Goal: Find specific page/section: Find specific page/section

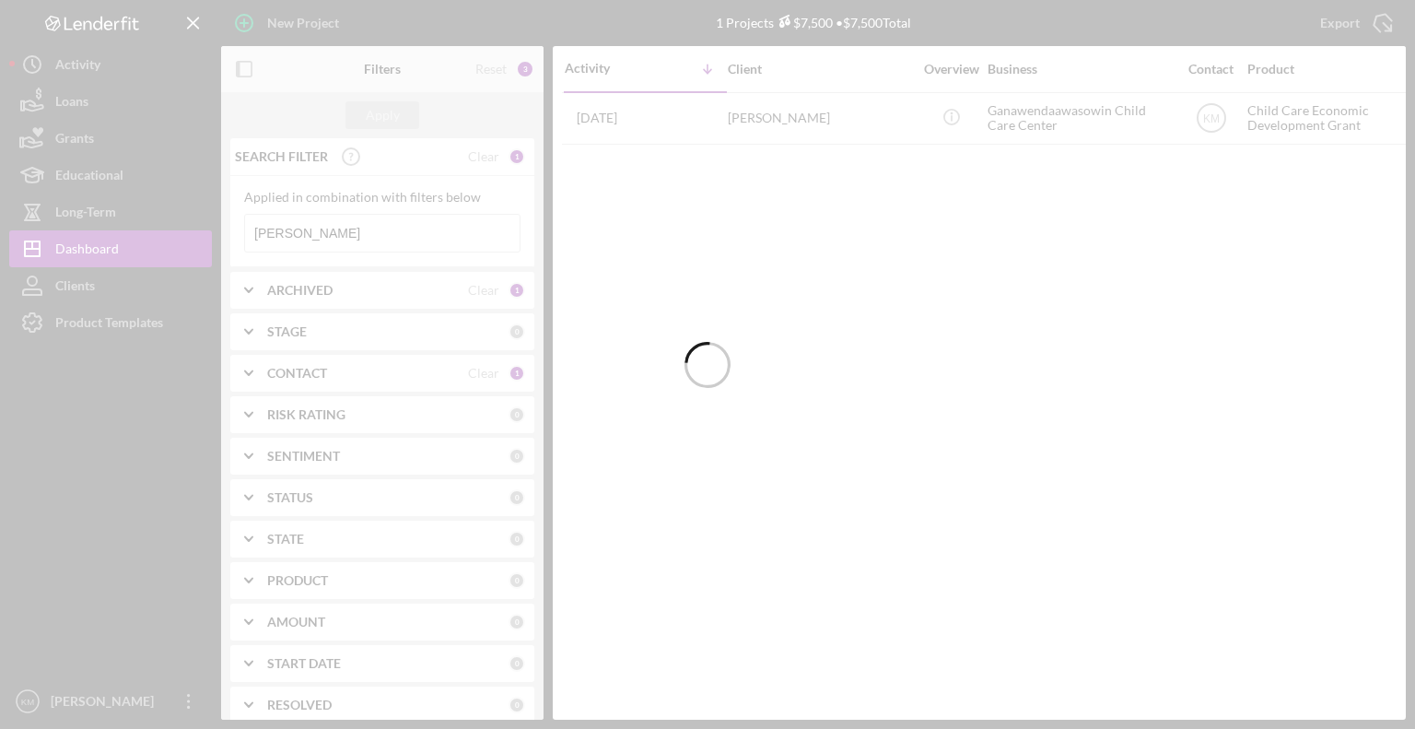
click at [72, 135] on div at bounding box center [707, 364] width 1415 height 729
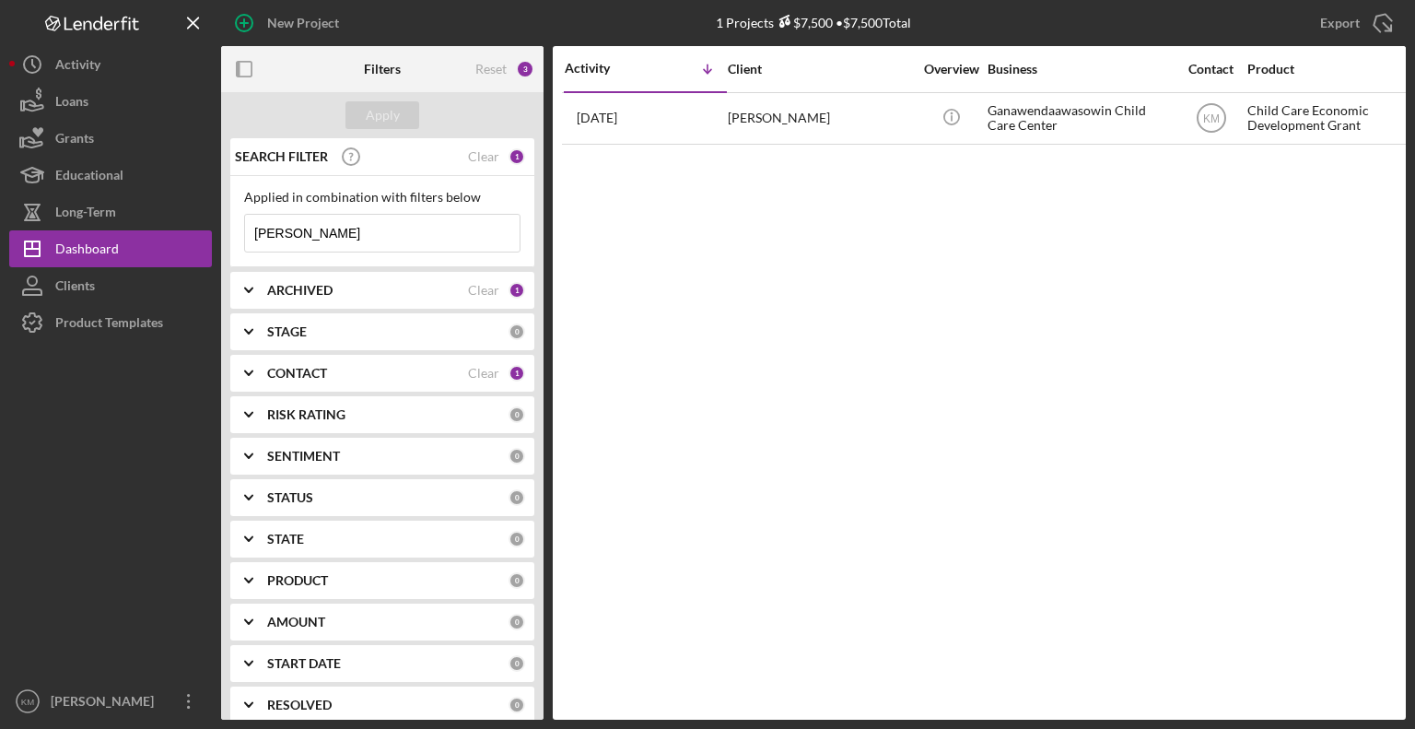
click at [324, 246] on input "[PERSON_NAME]" at bounding box center [382, 233] width 275 height 37
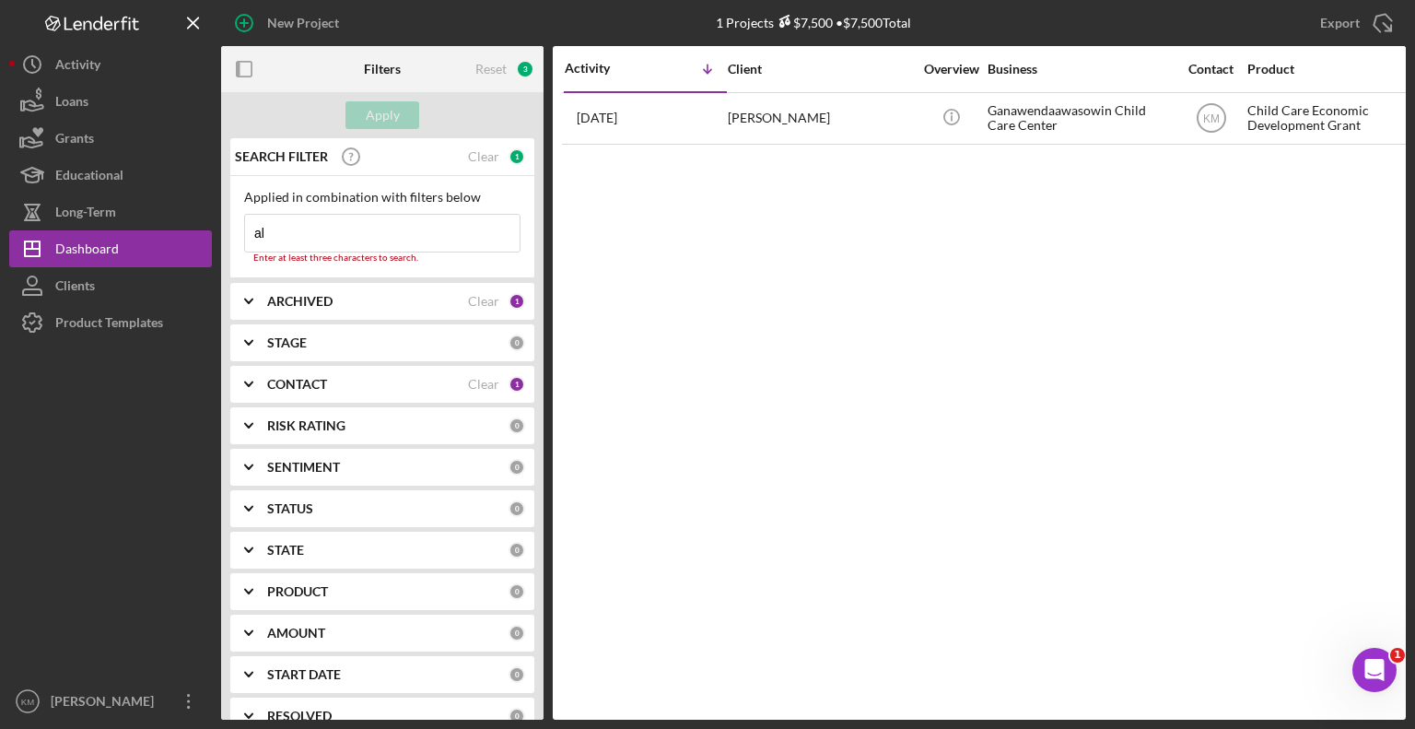
type input "a"
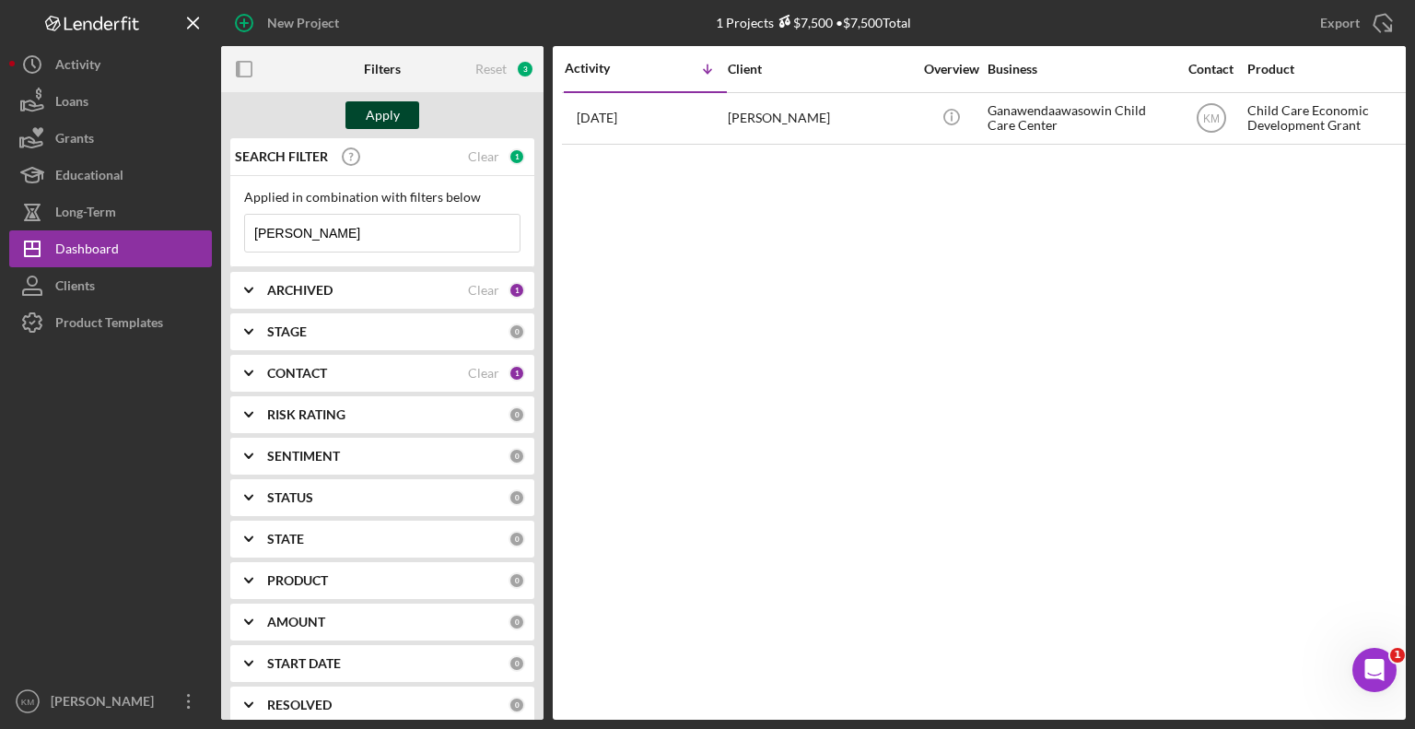
type input "[PERSON_NAME]"
click at [387, 114] on div "Apply" at bounding box center [383, 115] width 34 height 28
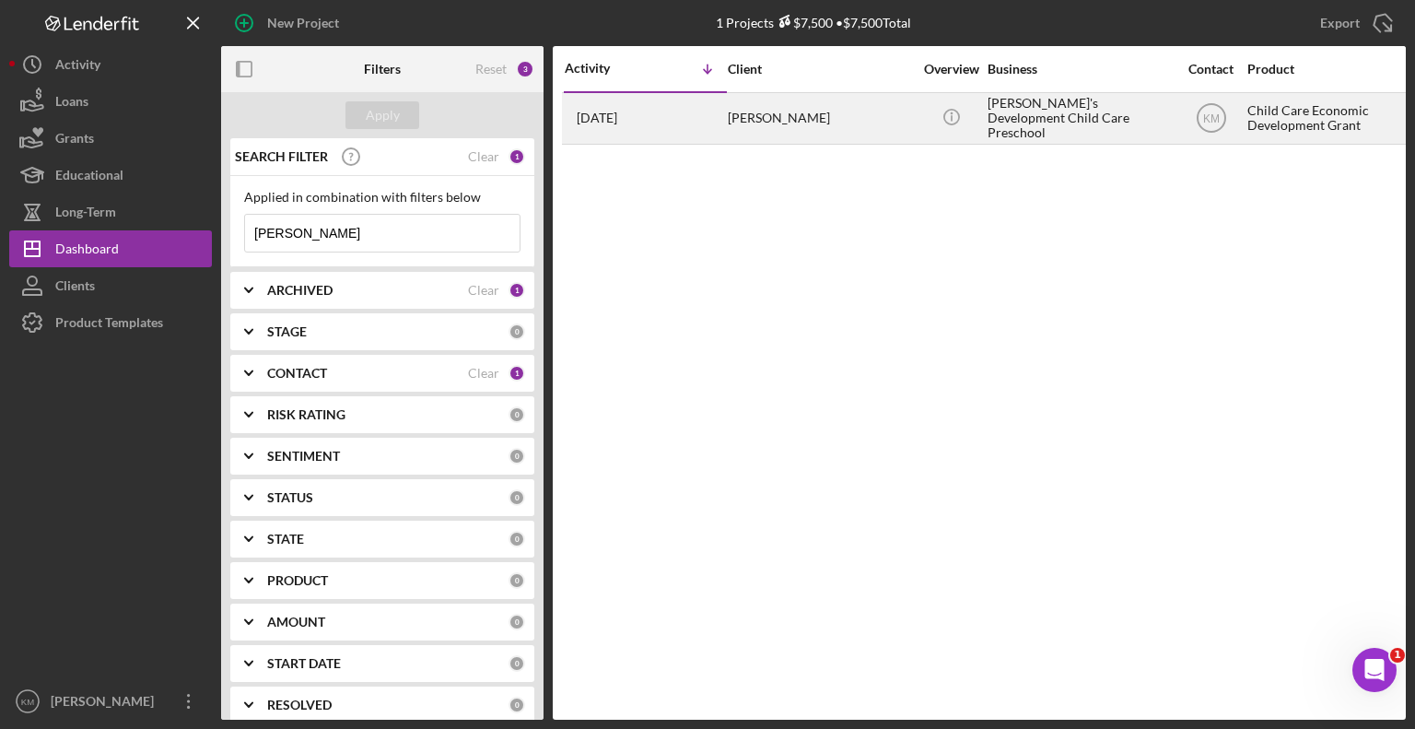
click at [801, 128] on div "[PERSON_NAME]" at bounding box center [820, 118] width 184 height 49
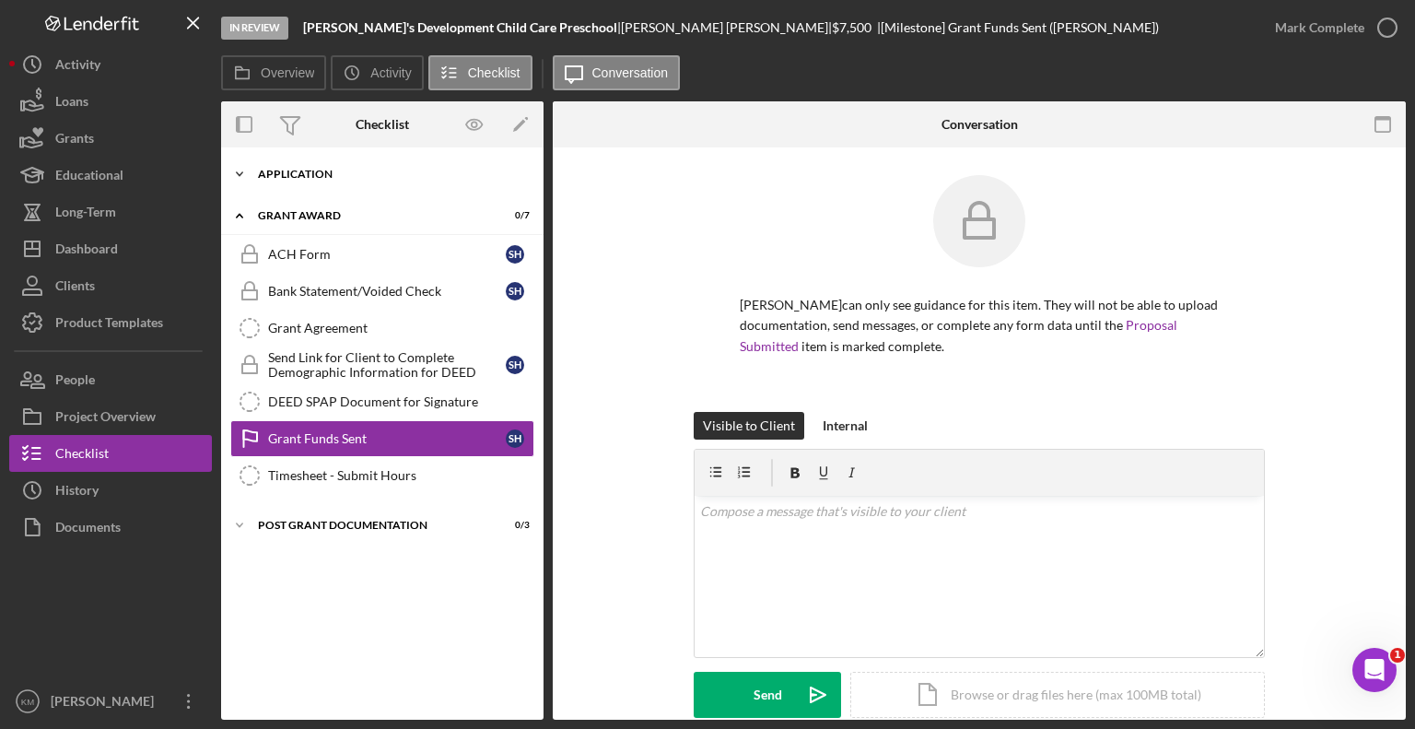
click at [238, 174] on polyline at bounding box center [240, 174] width 6 height 4
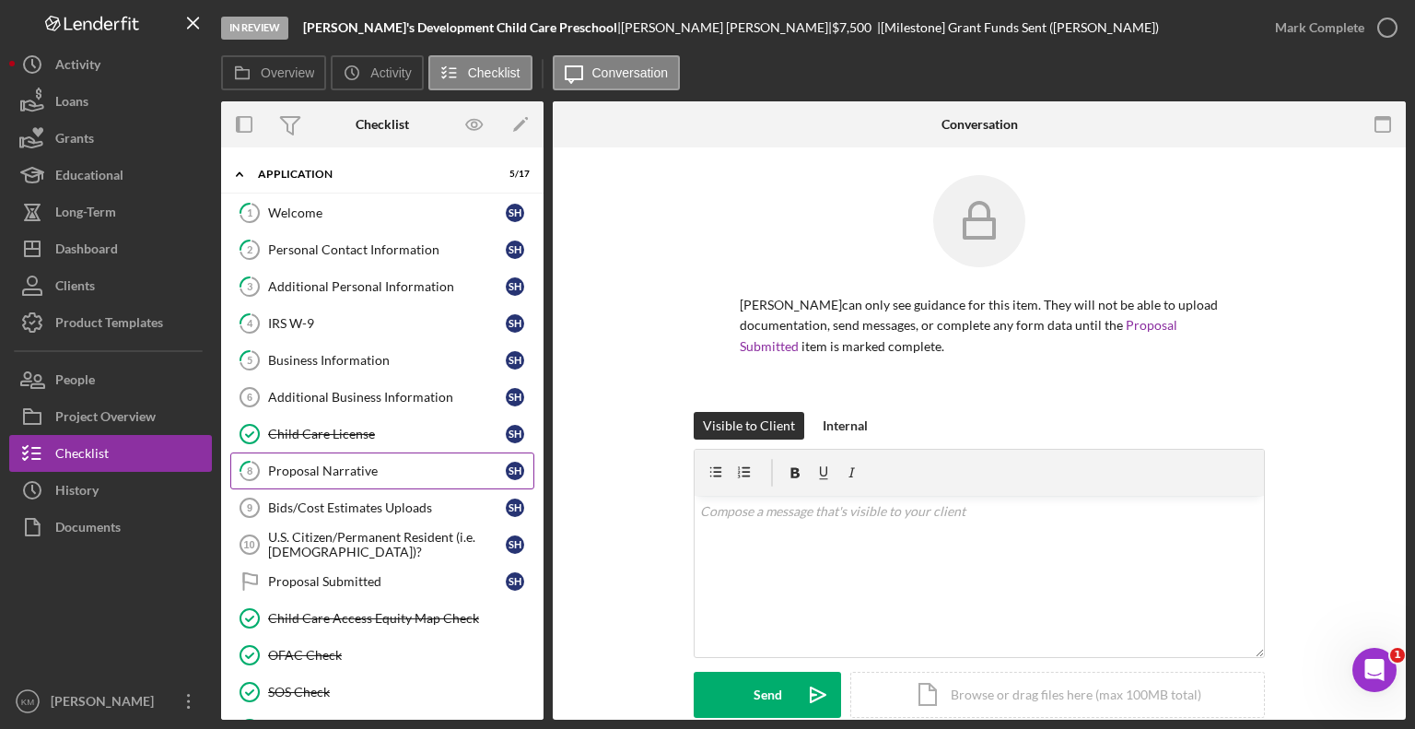
click at [314, 467] on div "Proposal Narrative" at bounding box center [387, 470] width 238 height 15
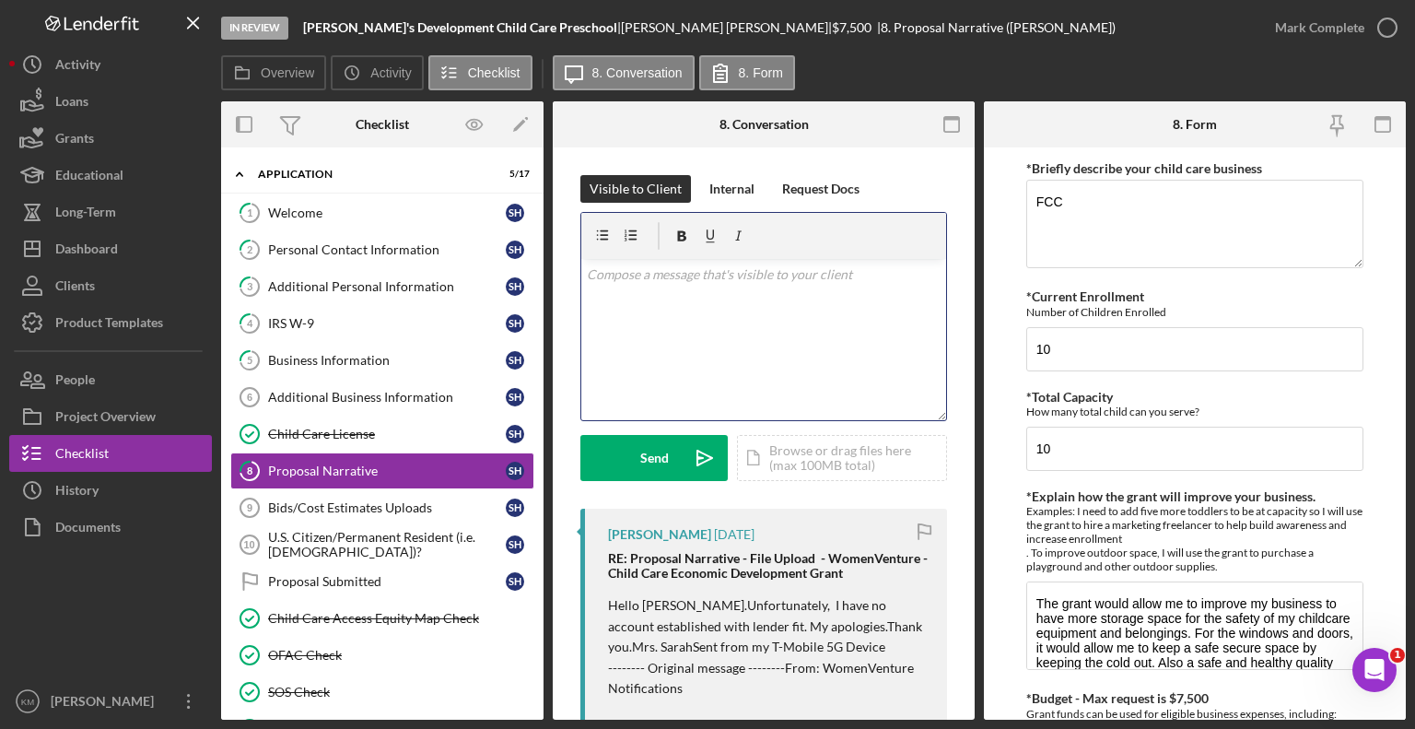
click at [598, 282] on p at bounding box center [764, 274] width 355 height 20
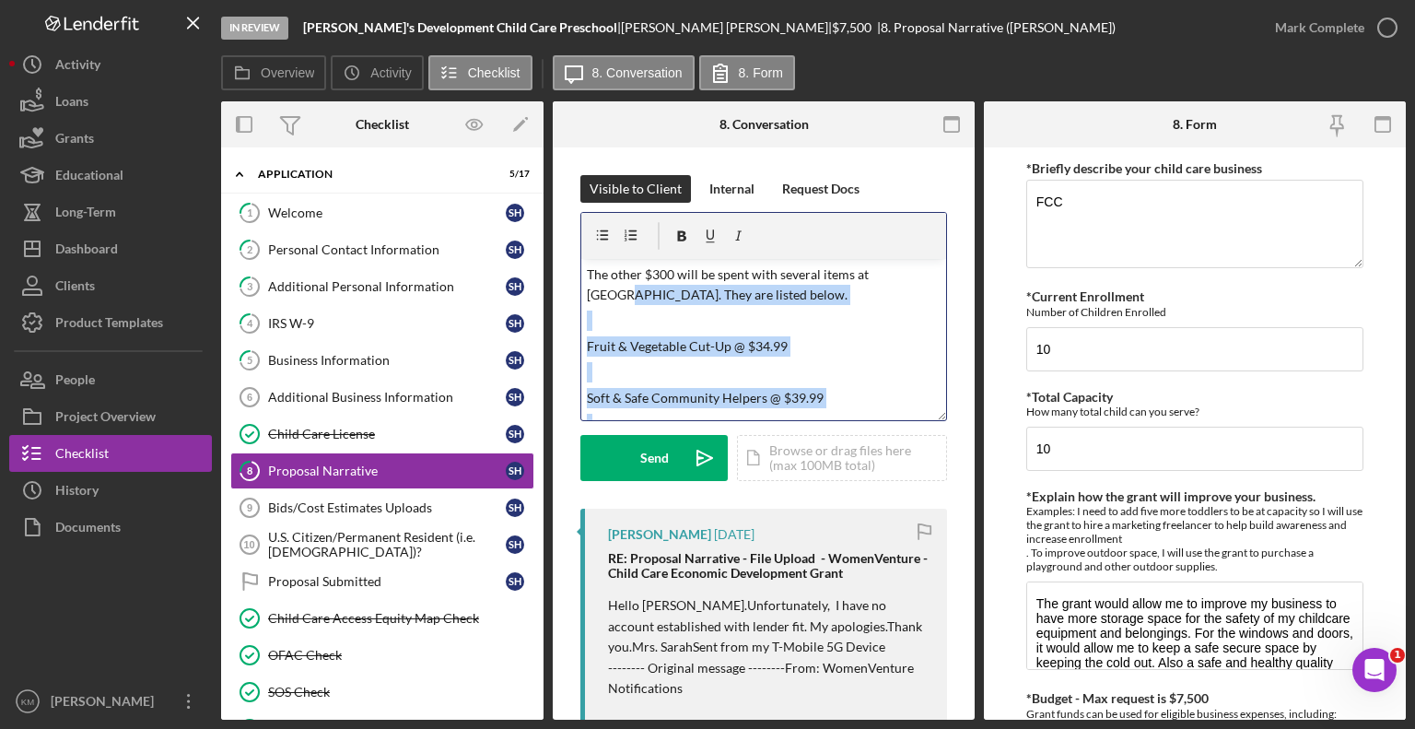
drag, startPoint x: 942, startPoint y: 390, endPoint x: 907, endPoint y: 229, distance: 165.0
click at [907, 229] on div "Visible to Client Internal Request Docs v Color teal Color pink Remove color Ad…" at bounding box center [764, 738] width 422 height 1183
click at [836, 313] on p at bounding box center [764, 321] width 355 height 20
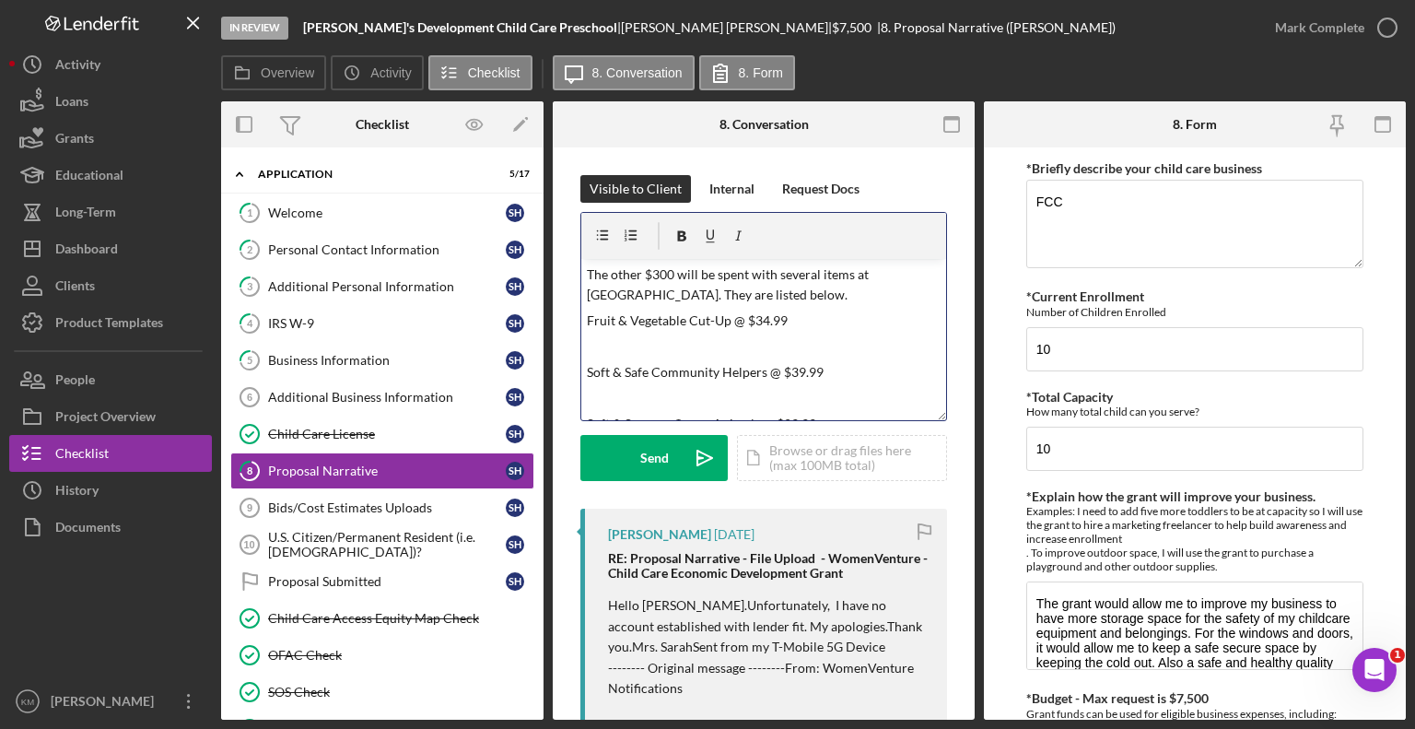
click at [638, 339] on p at bounding box center [764, 346] width 355 height 20
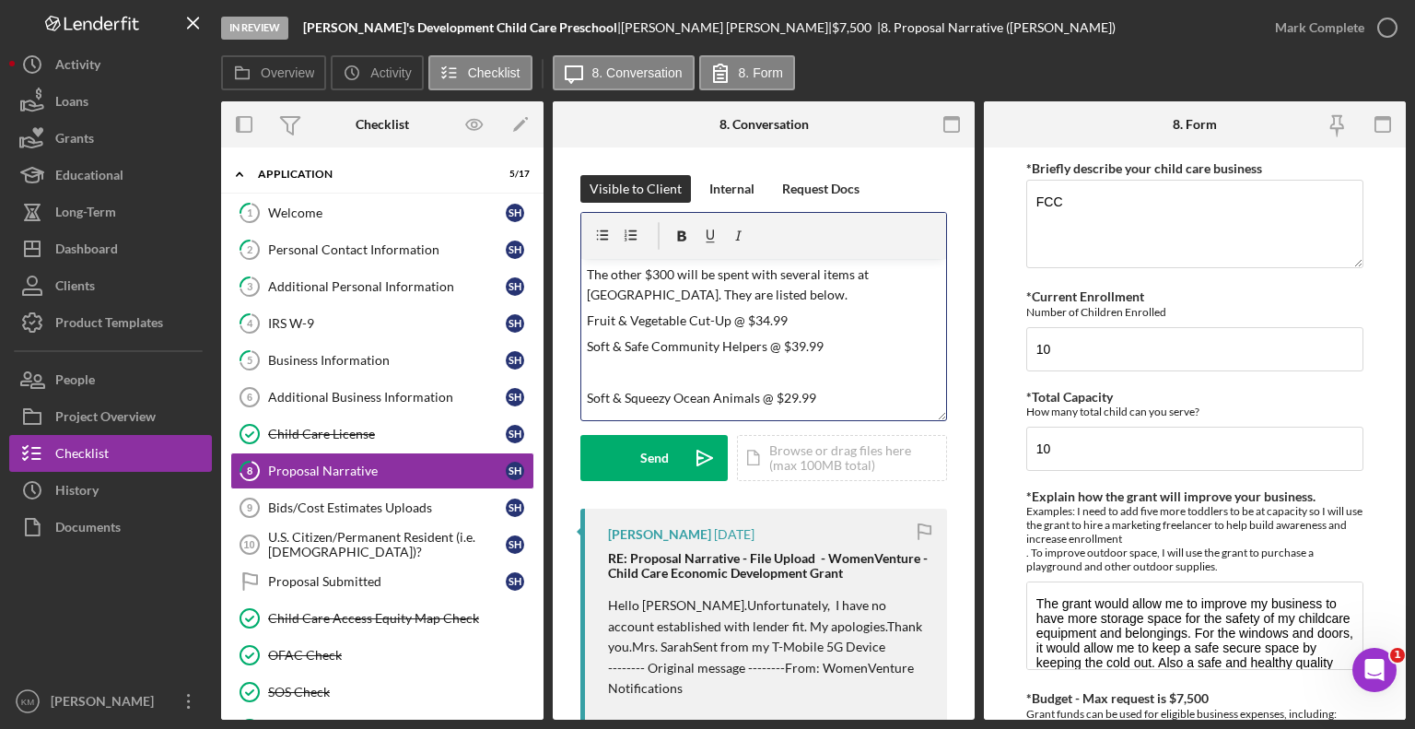
click at [611, 379] on p at bounding box center [764, 372] width 355 height 20
click at [616, 397] on p at bounding box center [764, 398] width 355 height 20
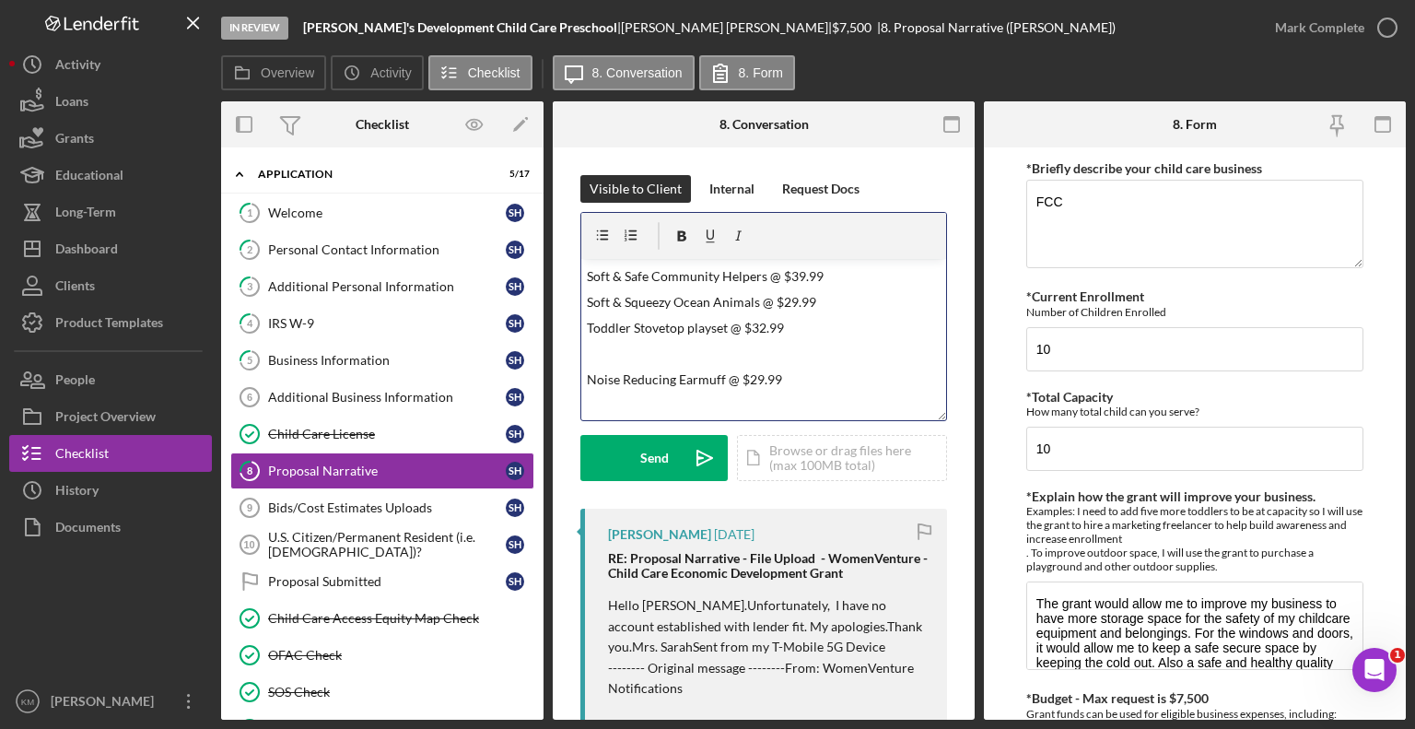
scroll to position [99, 0]
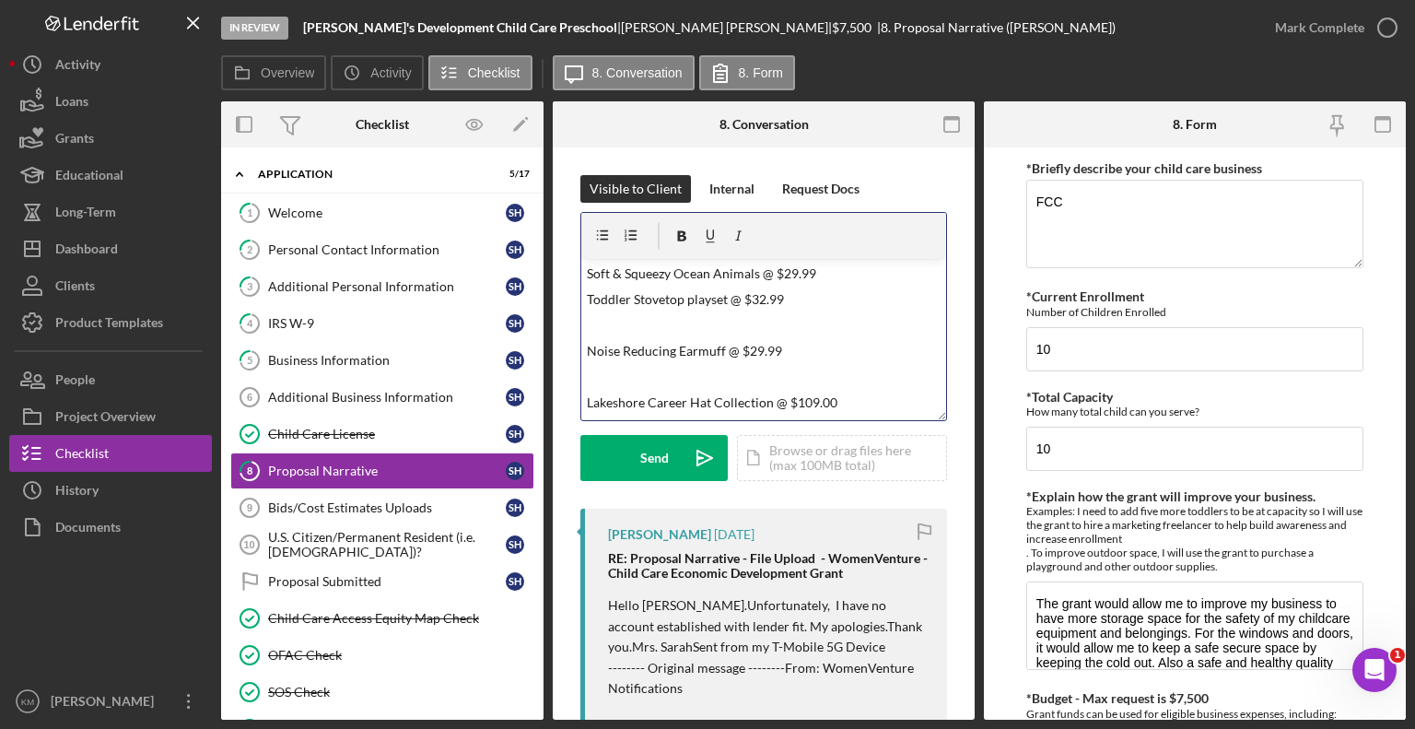
click at [729, 323] on p at bounding box center [764, 325] width 355 height 20
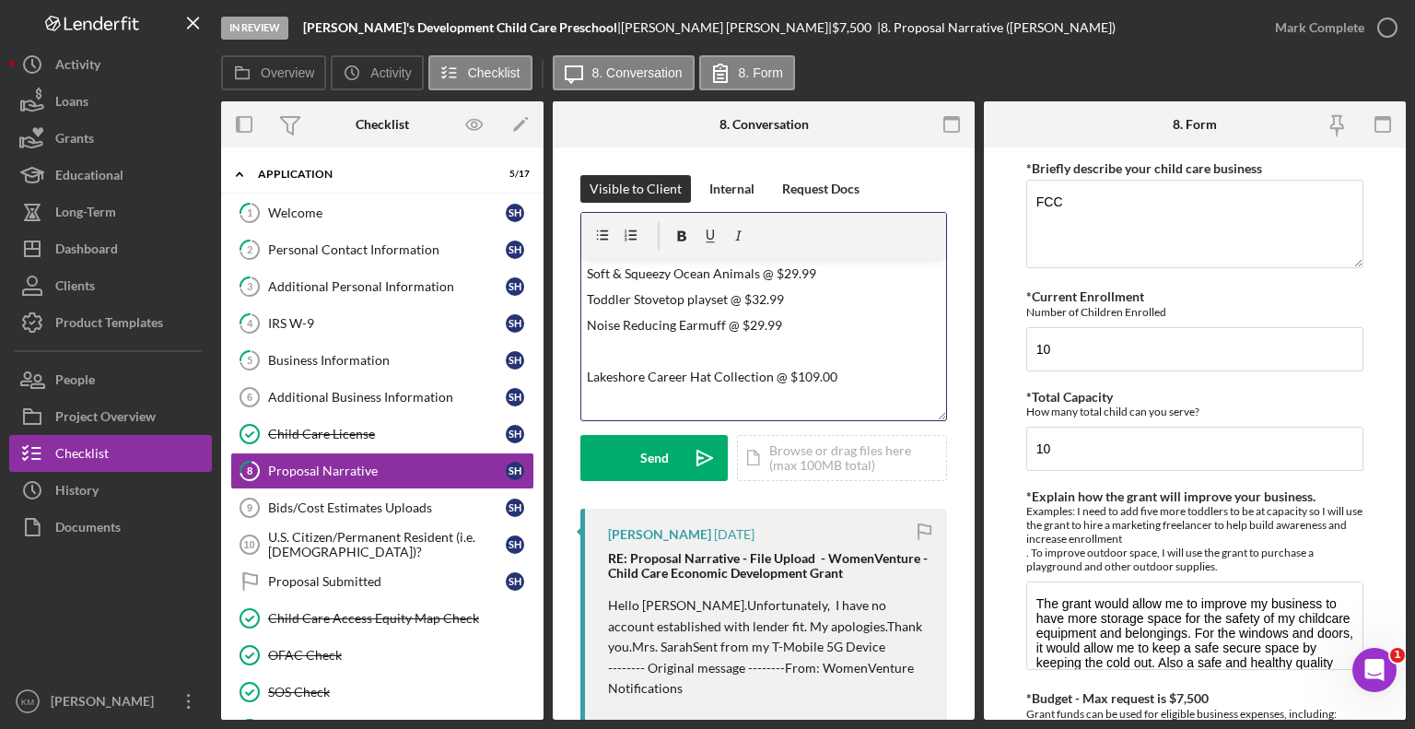
click at [594, 359] on p at bounding box center [764, 351] width 355 height 20
click at [603, 371] on p at bounding box center [764, 377] width 355 height 20
click at [611, 407] on p at bounding box center [764, 403] width 355 height 20
click at [695, 358] on p at bounding box center [764, 354] width 355 height 20
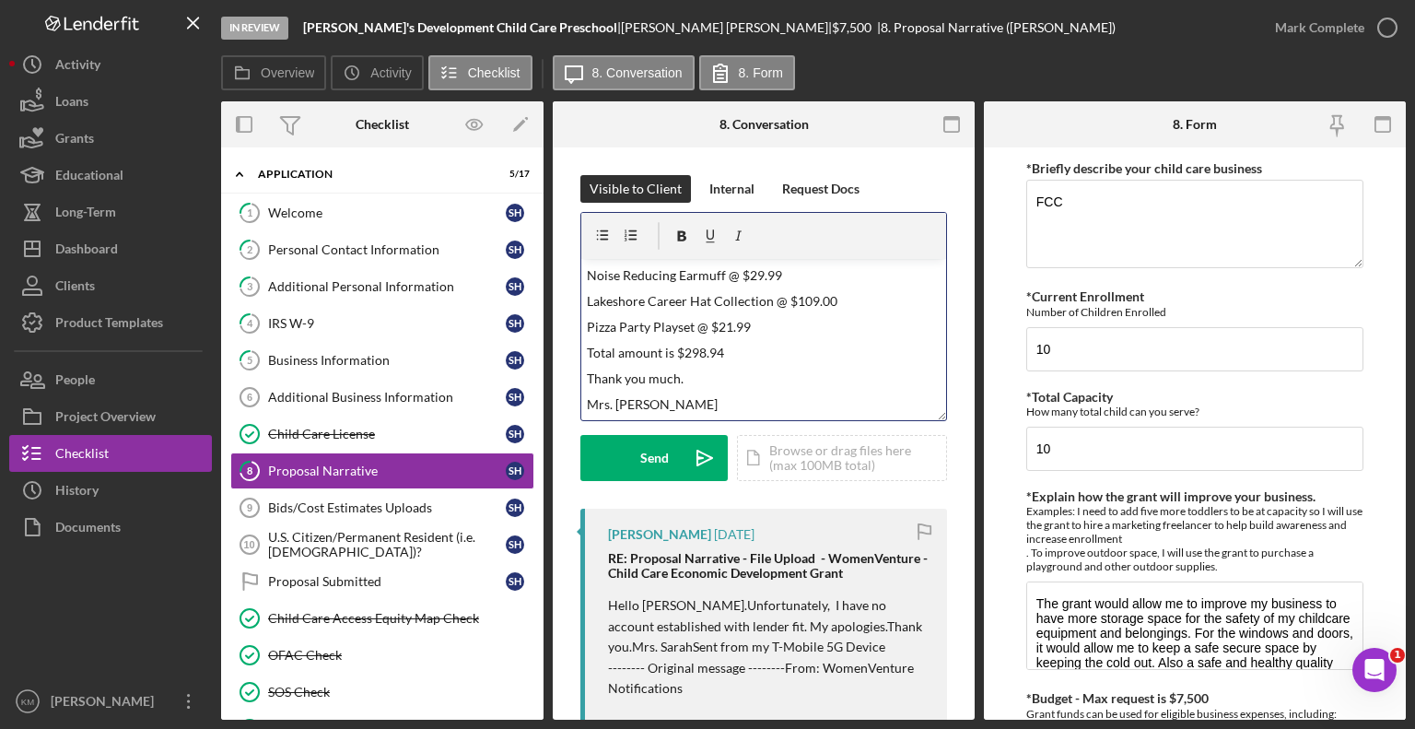
scroll to position [147, 0]
click at [617, 454] on button "Send Icon/icon-invite-send" at bounding box center [654, 458] width 147 height 46
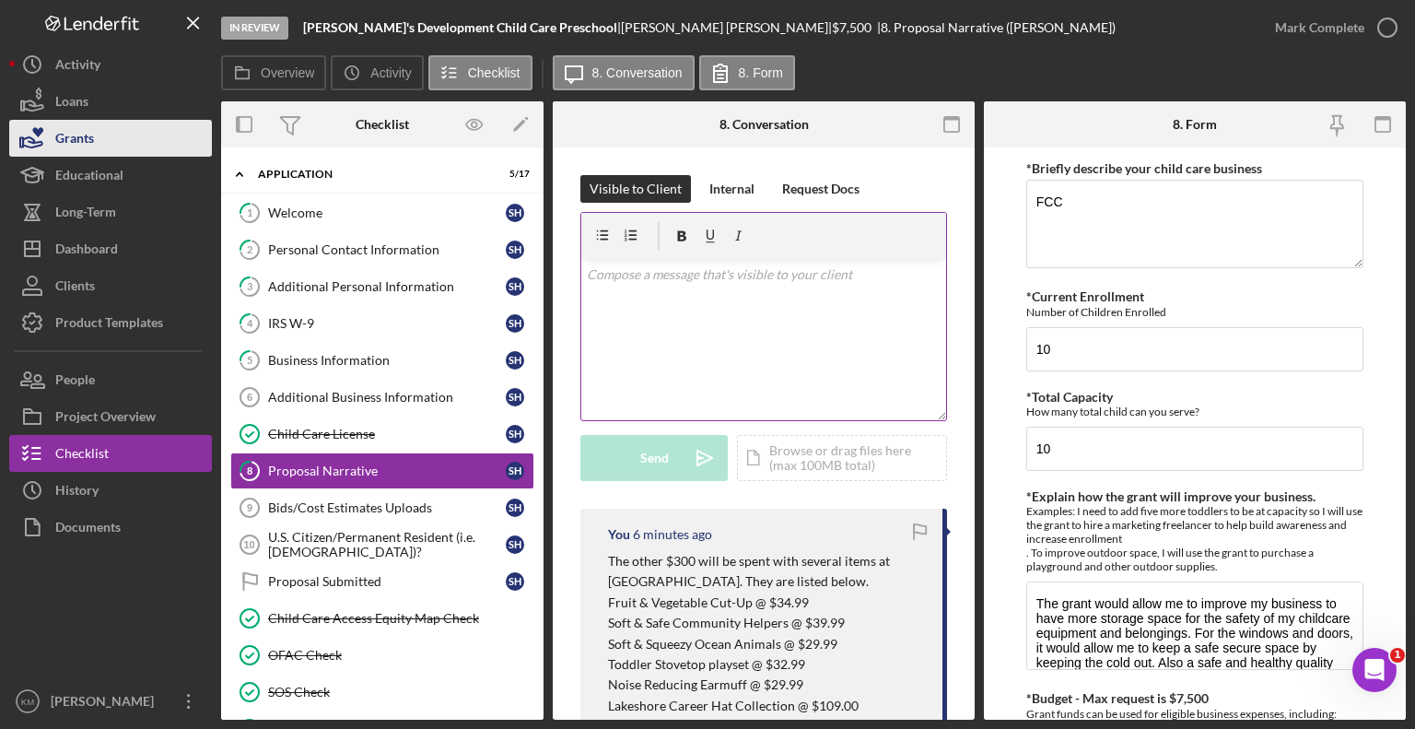
click at [155, 129] on button "Grants" at bounding box center [110, 138] width 203 height 37
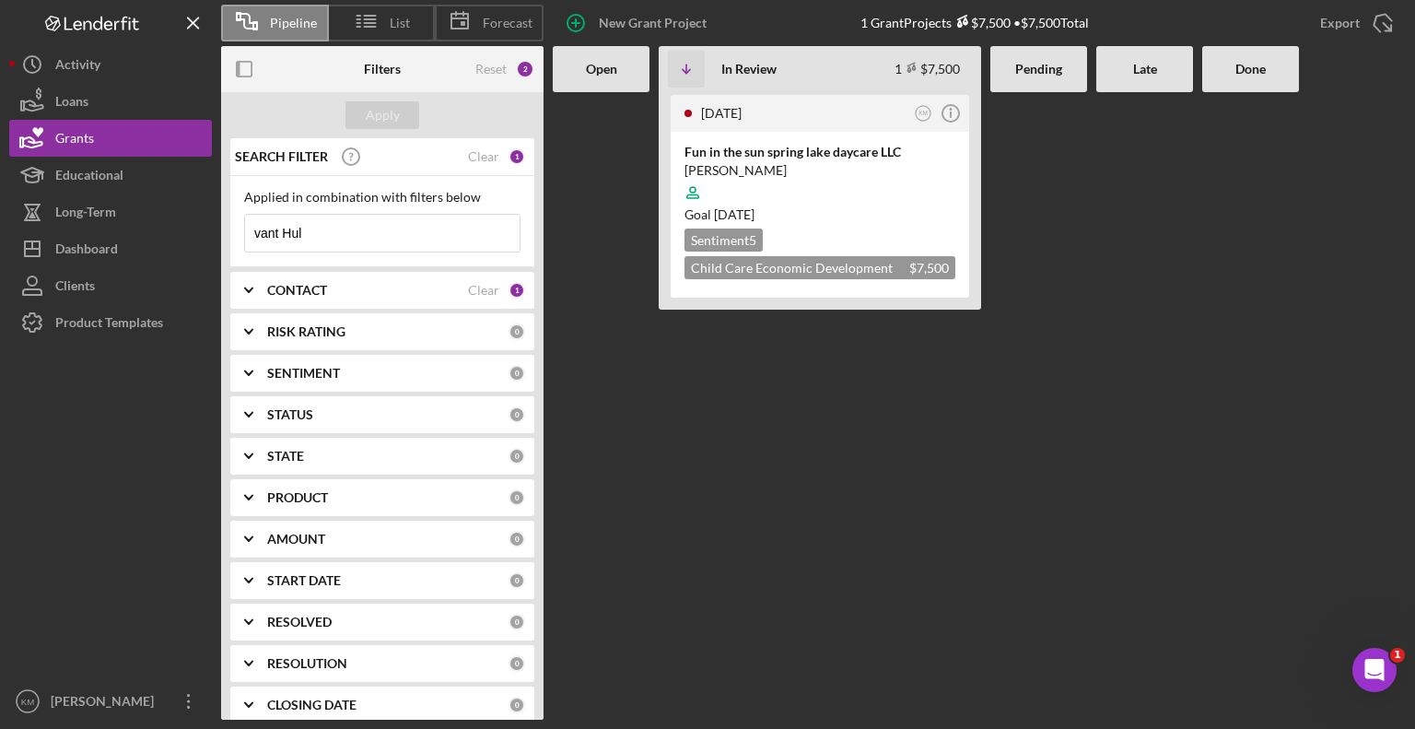
click at [378, 239] on input "vant Hul" at bounding box center [382, 233] width 275 height 37
type input "v"
type input "Brown"
click at [380, 121] on div "Apply" at bounding box center [383, 115] width 34 height 28
click at [755, 169] on div "[PERSON_NAME]" at bounding box center [820, 170] width 271 height 18
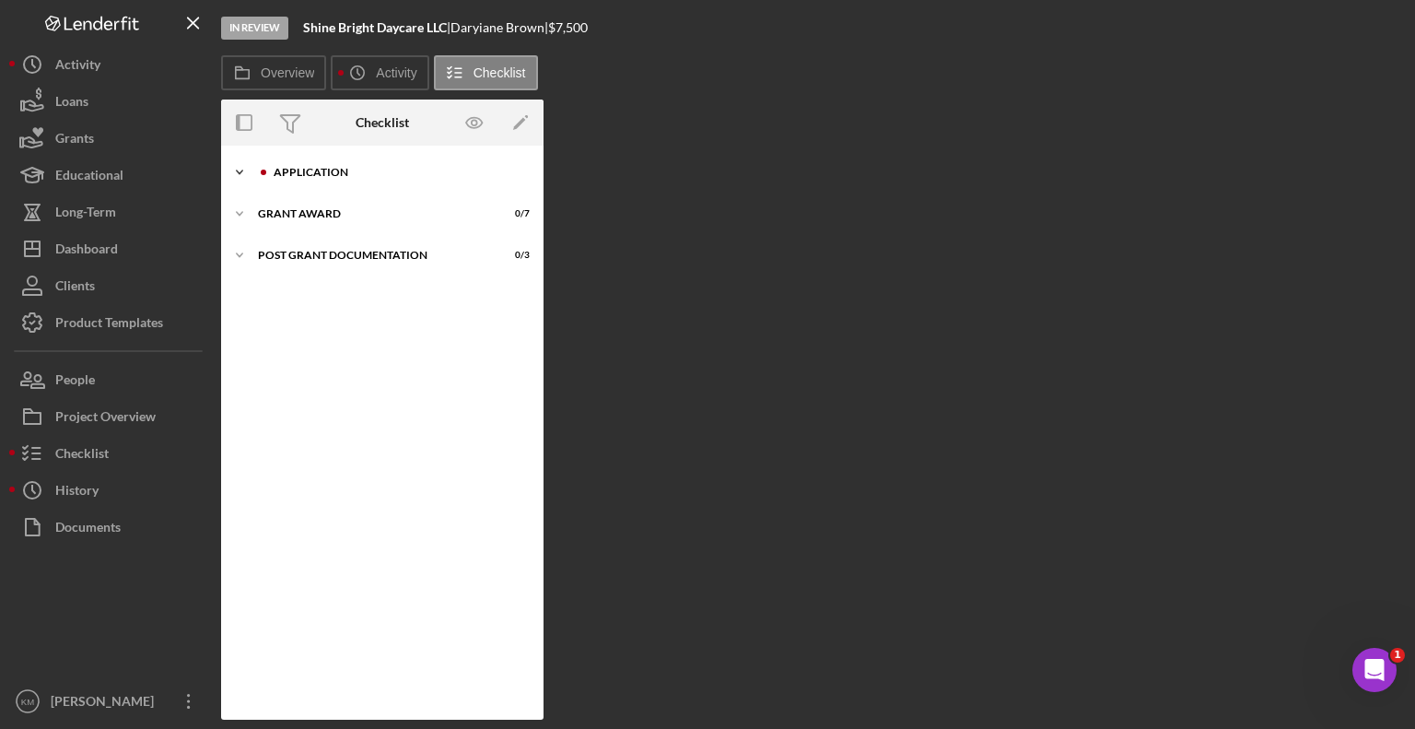
click at [240, 172] on icon "Icon/Expander" at bounding box center [239, 172] width 37 height 37
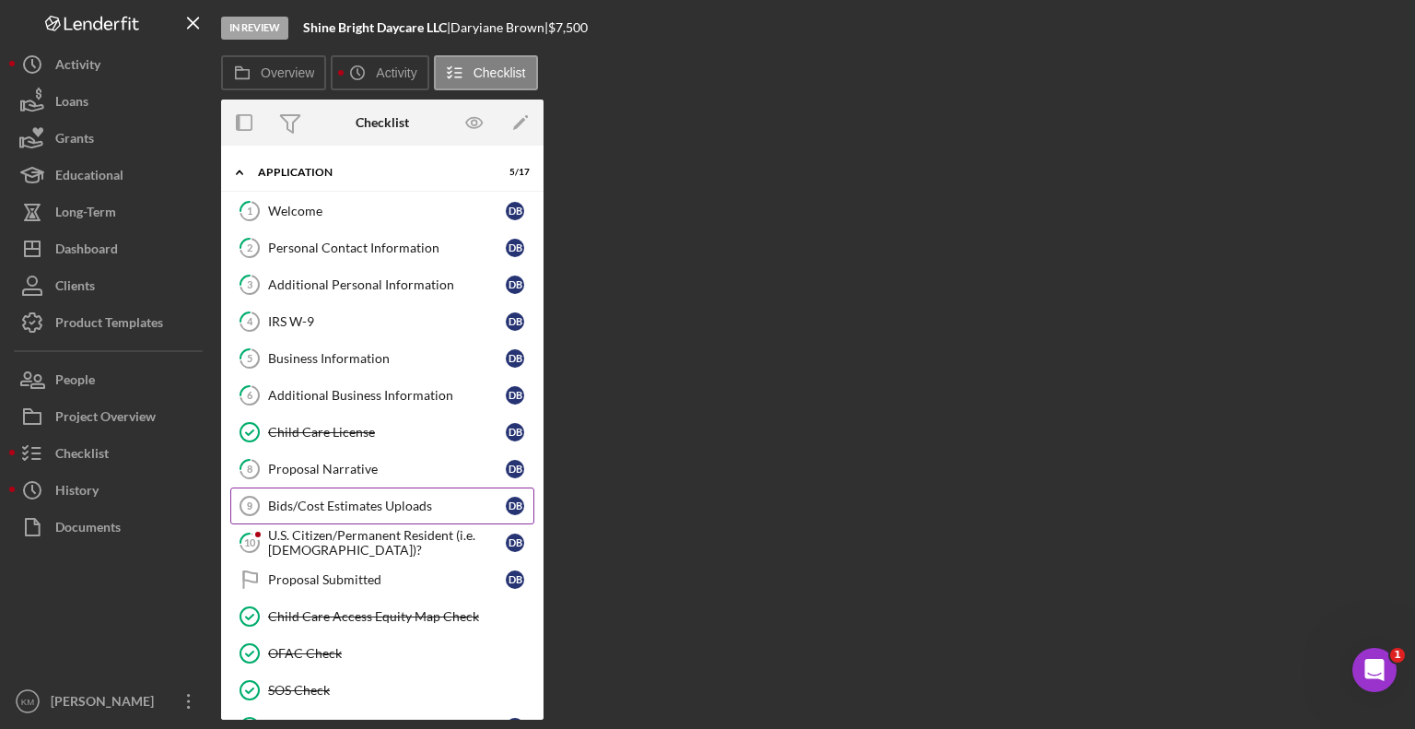
click at [307, 504] on div "Bids/Cost Estimates Uploads" at bounding box center [387, 505] width 238 height 15
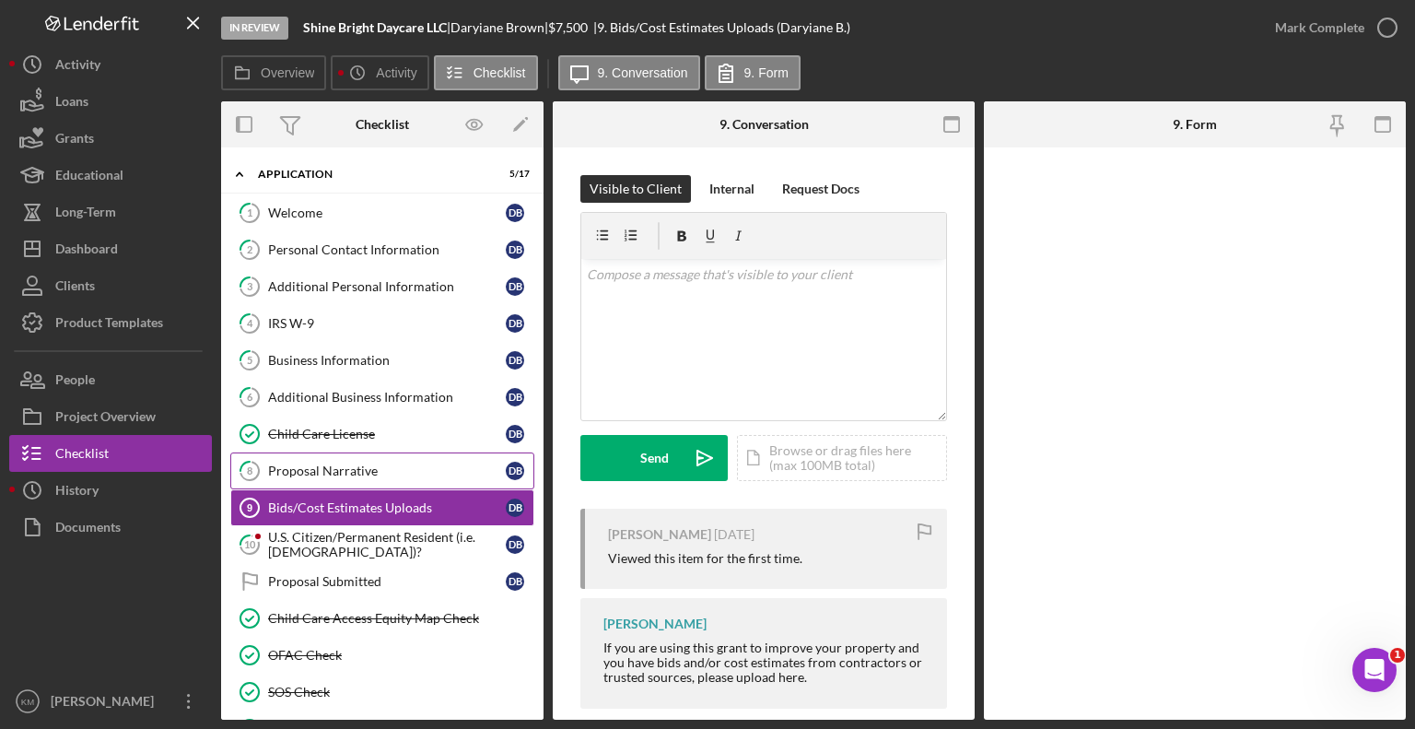
click at [311, 471] on div "Proposal Narrative" at bounding box center [387, 470] width 238 height 15
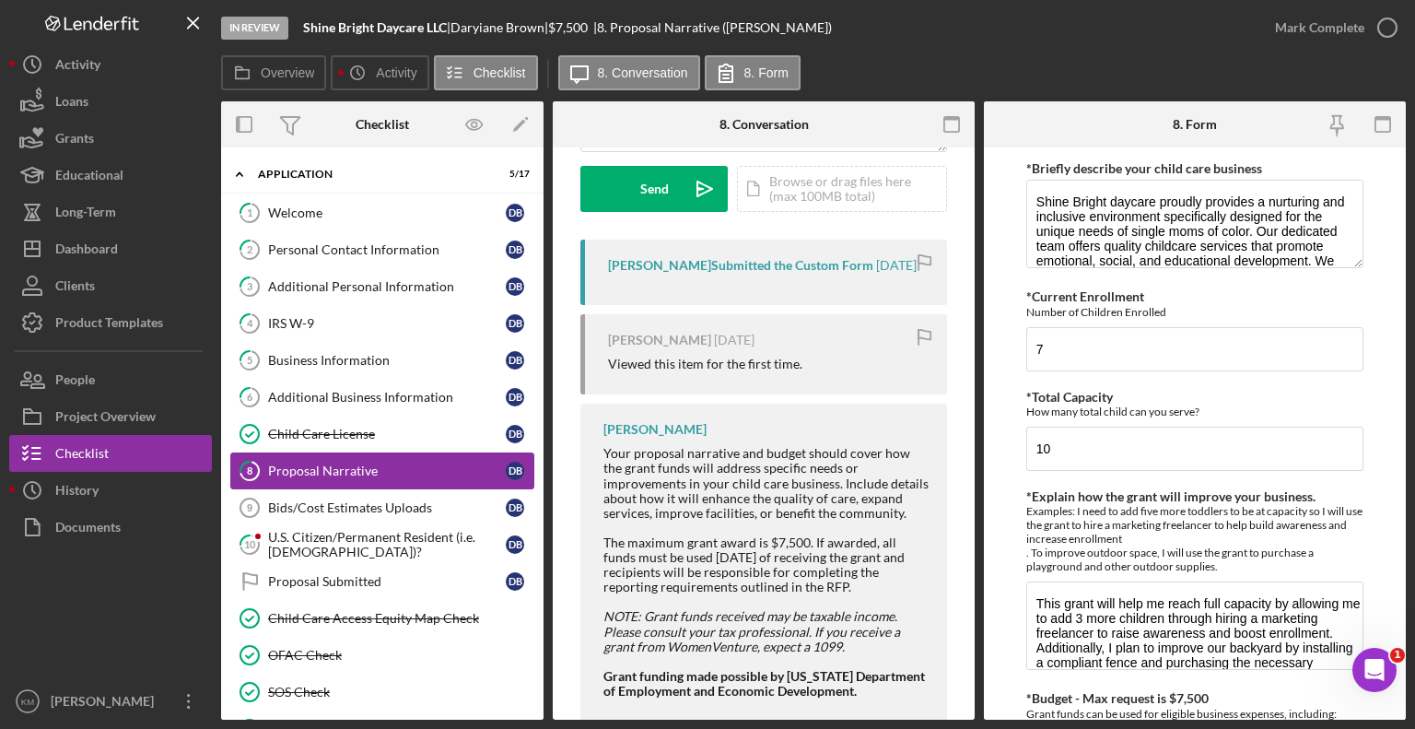
scroll to position [266, 0]
click at [477, 504] on div "Bids/Cost Estimates Uploads" at bounding box center [387, 507] width 238 height 15
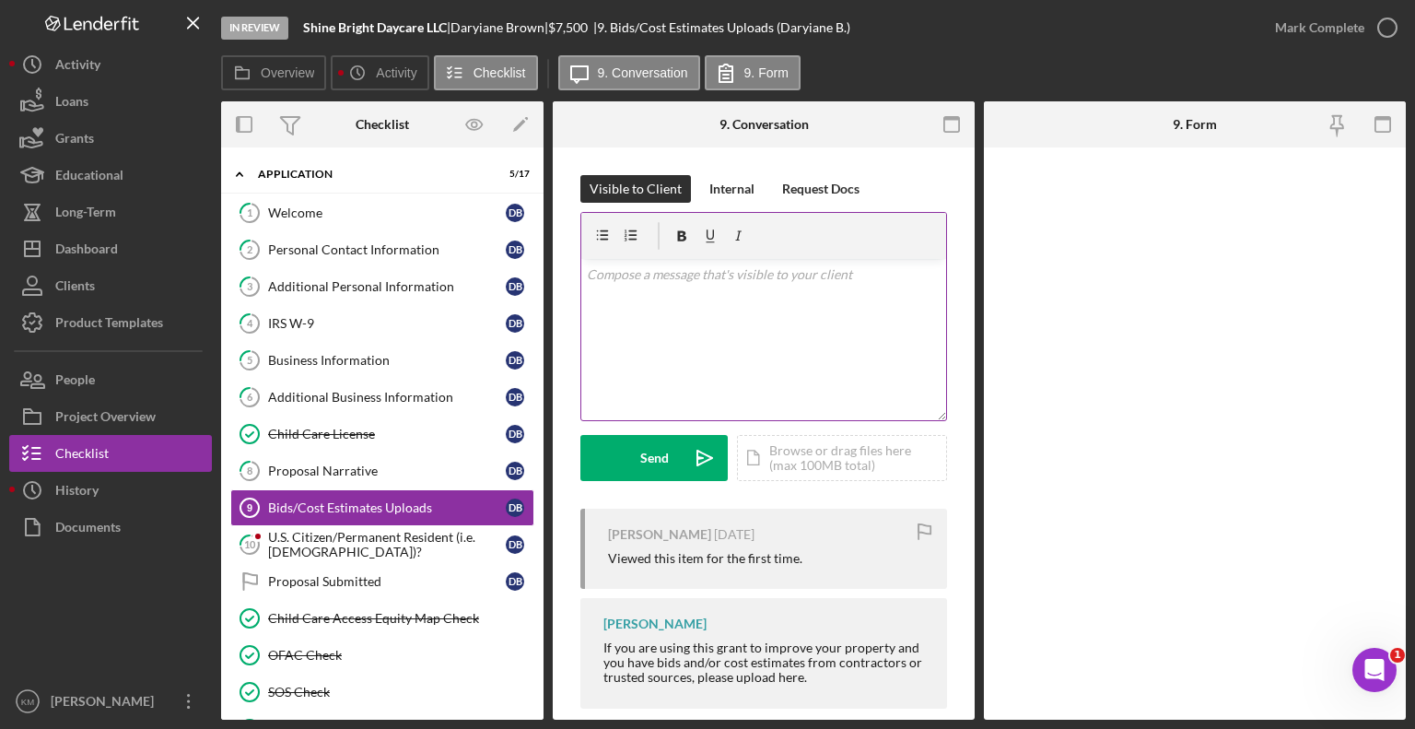
click at [724, 327] on div "v Color teal Color pink Remove color Add row above Add row below Add column bef…" at bounding box center [763, 339] width 365 height 161
click at [424, 470] on div "Proposal Narrative" at bounding box center [387, 470] width 238 height 15
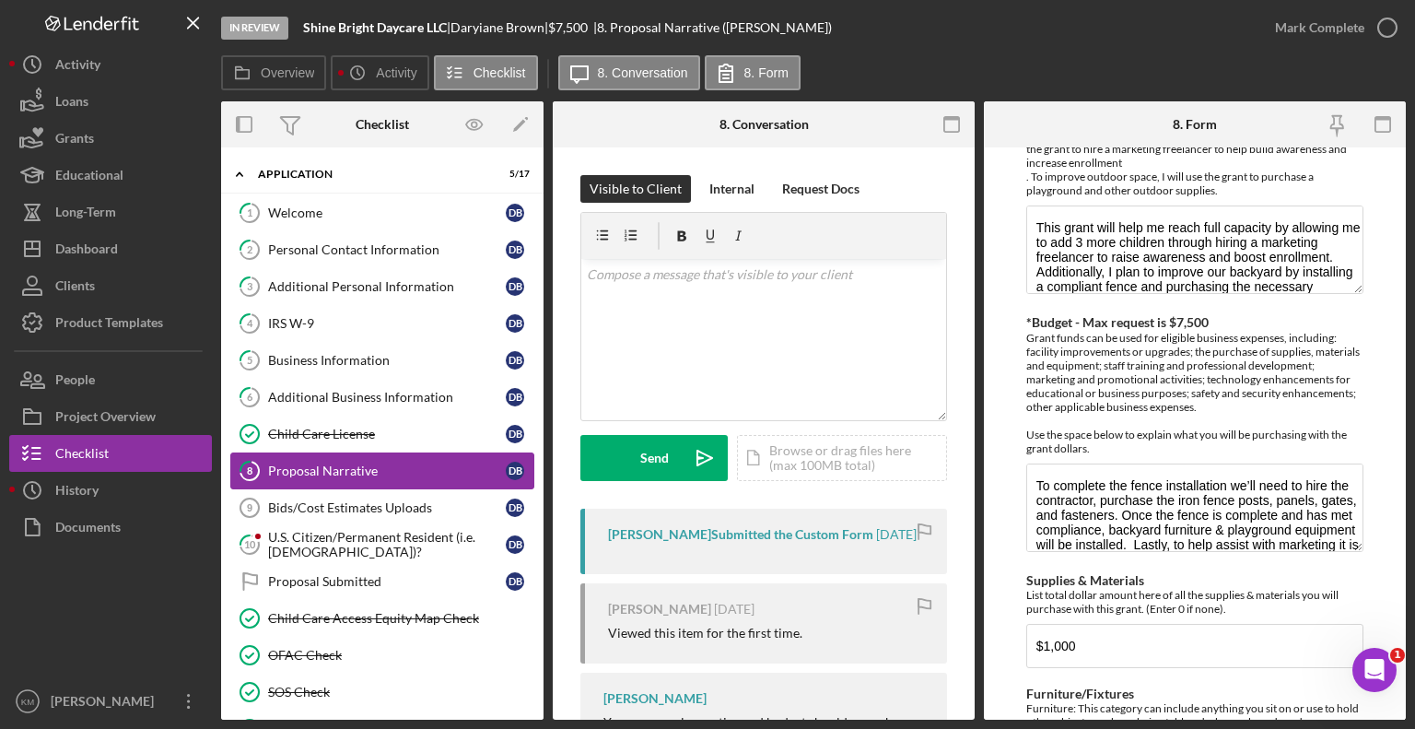
scroll to position [387, 0]
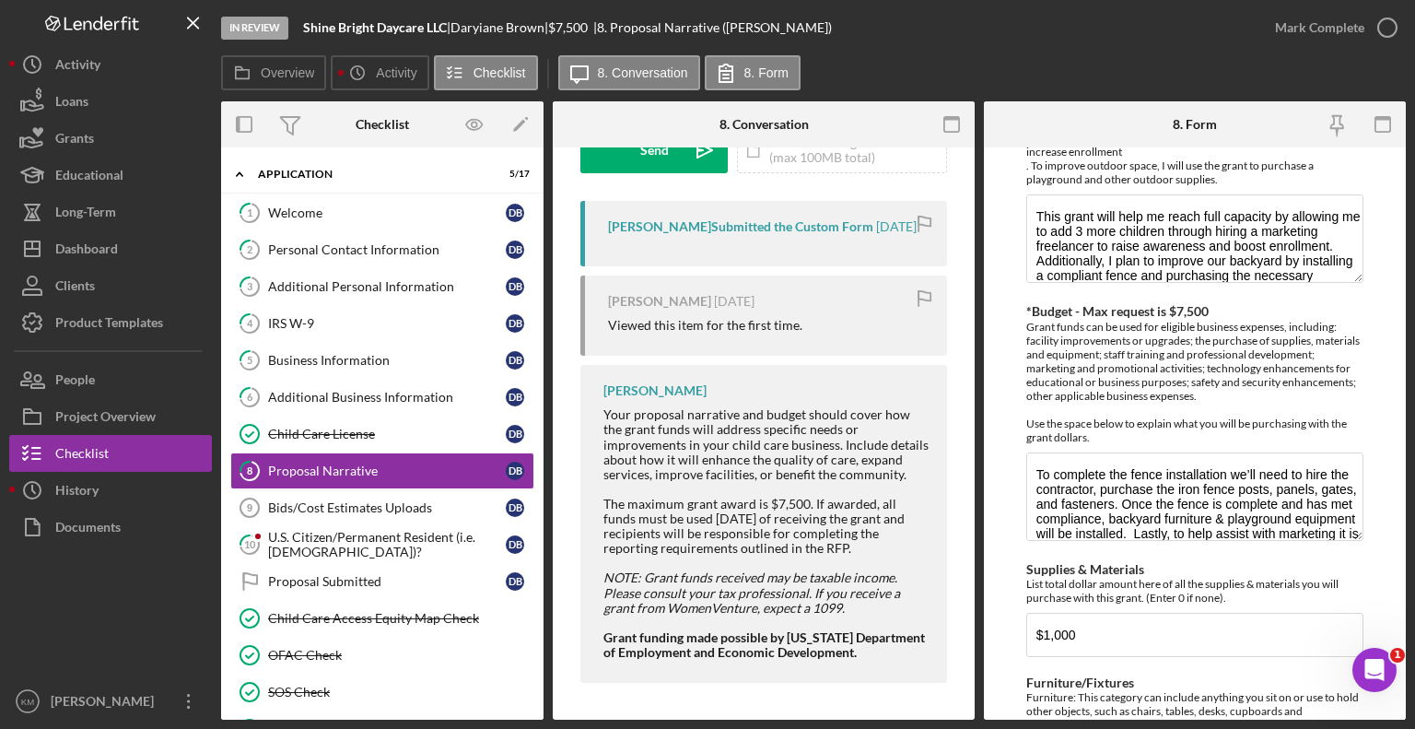
click at [902, 229] on time "[DATE]" at bounding box center [896, 226] width 41 height 15
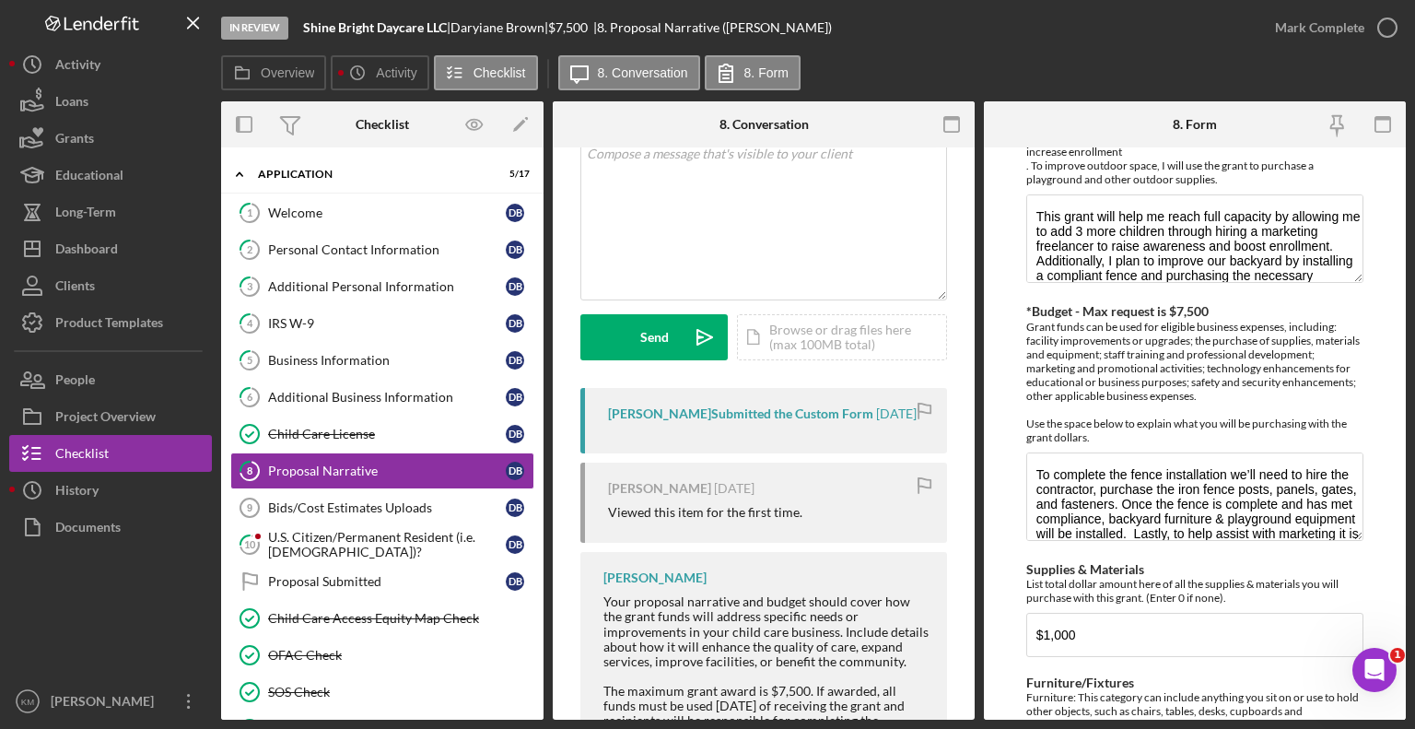
scroll to position [118, 0]
click at [450, 511] on div "Bids/Cost Estimates Uploads" at bounding box center [387, 507] width 238 height 15
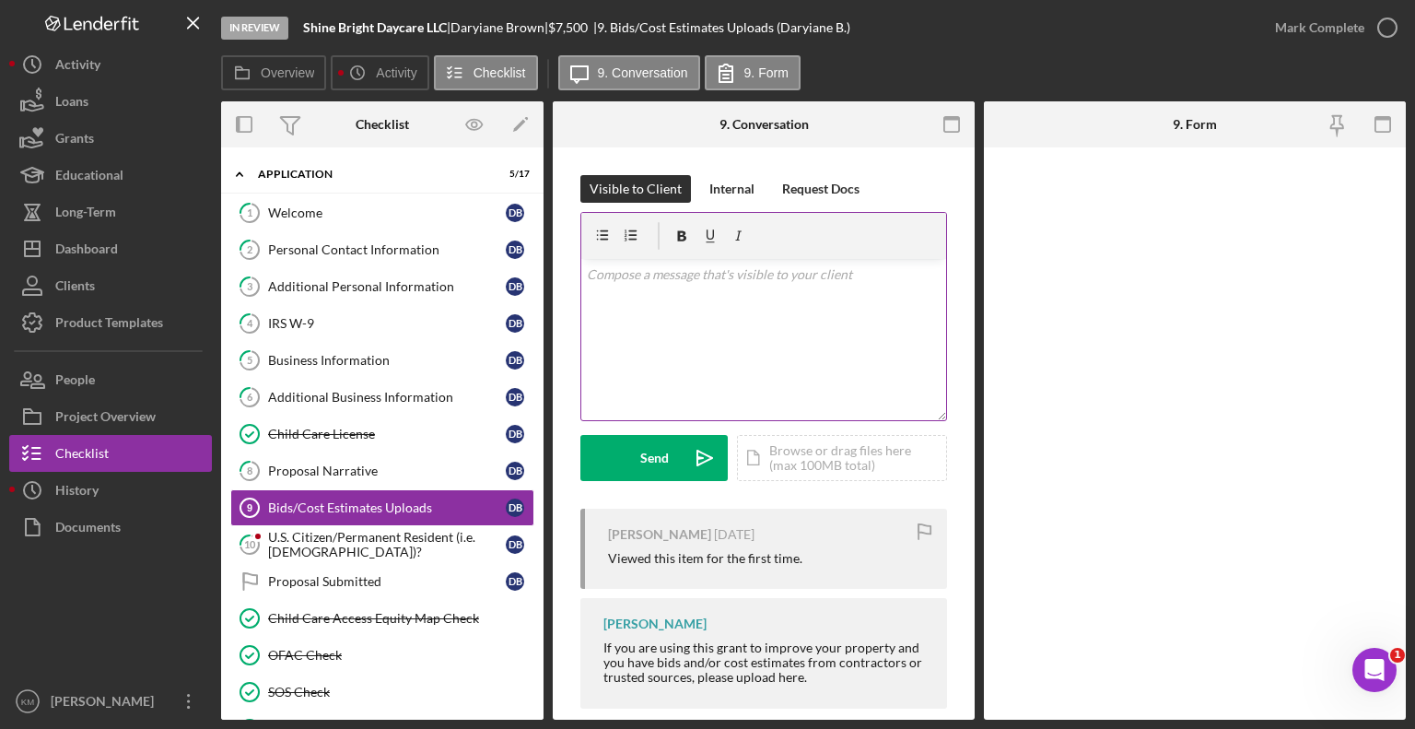
click at [796, 306] on div "v Color teal Color pink Remove color Add row above Add row below Add column bef…" at bounding box center [763, 339] width 365 height 161
click at [721, 201] on div "Internal" at bounding box center [732, 189] width 45 height 28
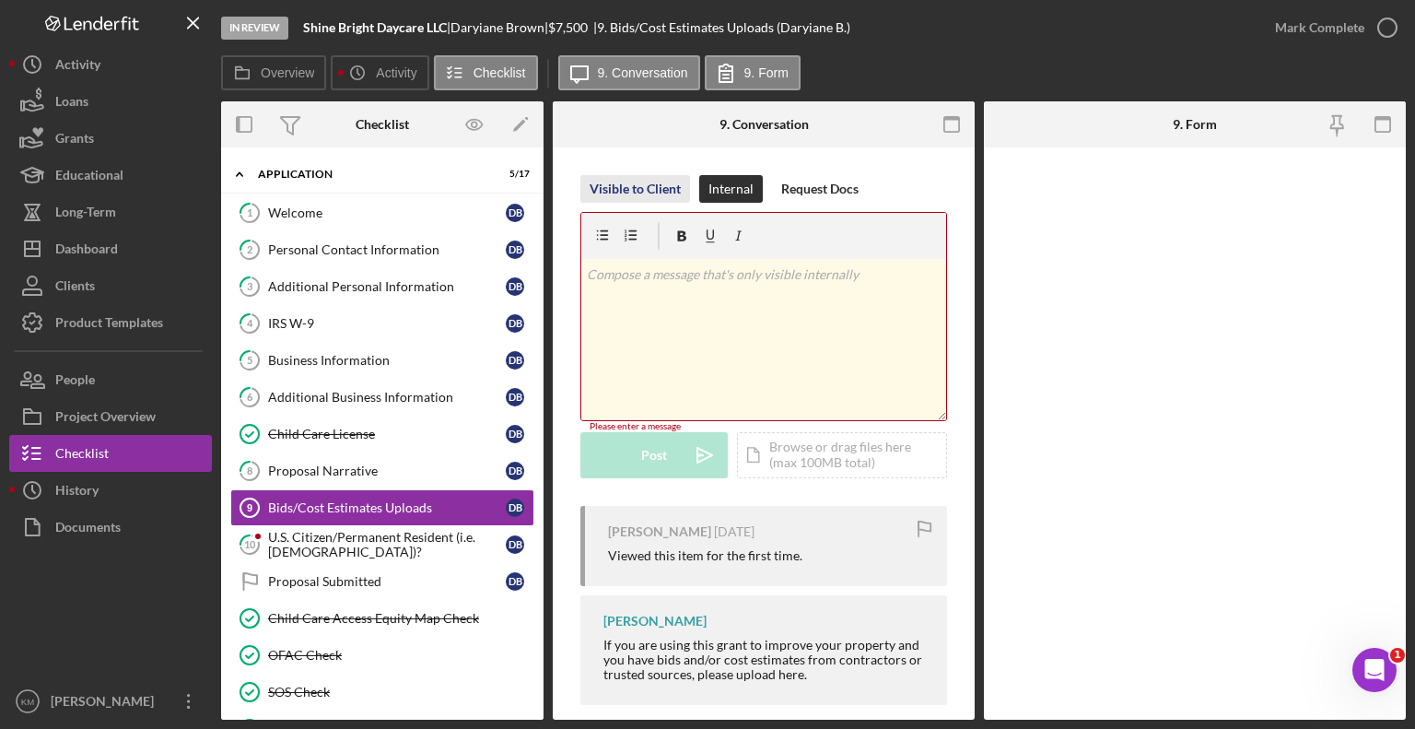
click at [644, 198] on div "Visible to Client" at bounding box center [635, 189] width 91 height 28
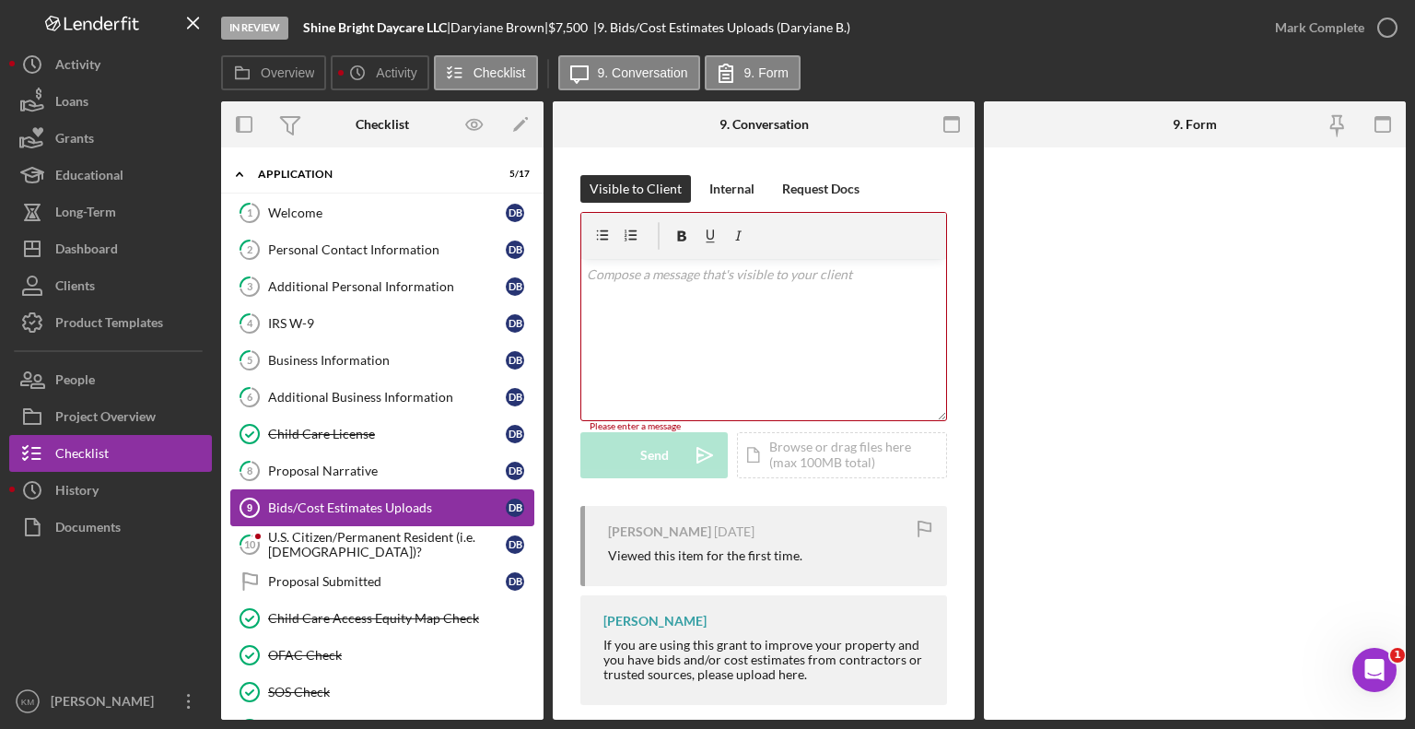
click at [399, 489] on link "Bids/Cost Estimates Uploads 9 Bids/Cost Estimates Uploads D B" at bounding box center [382, 507] width 304 height 37
click at [376, 478] on link "8 Proposal Narrative D B" at bounding box center [382, 470] width 304 height 37
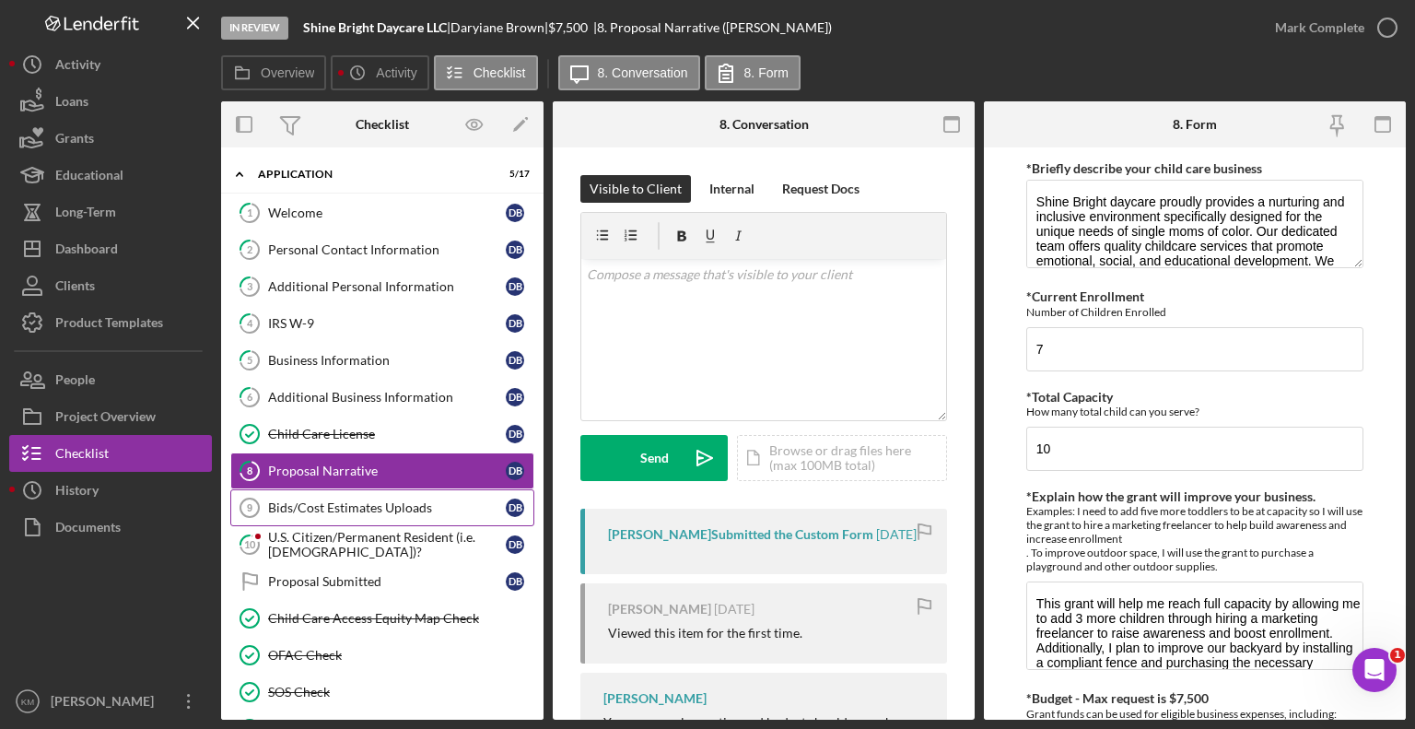
click at [374, 508] on div "Bids/Cost Estimates Uploads" at bounding box center [387, 507] width 238 height 15
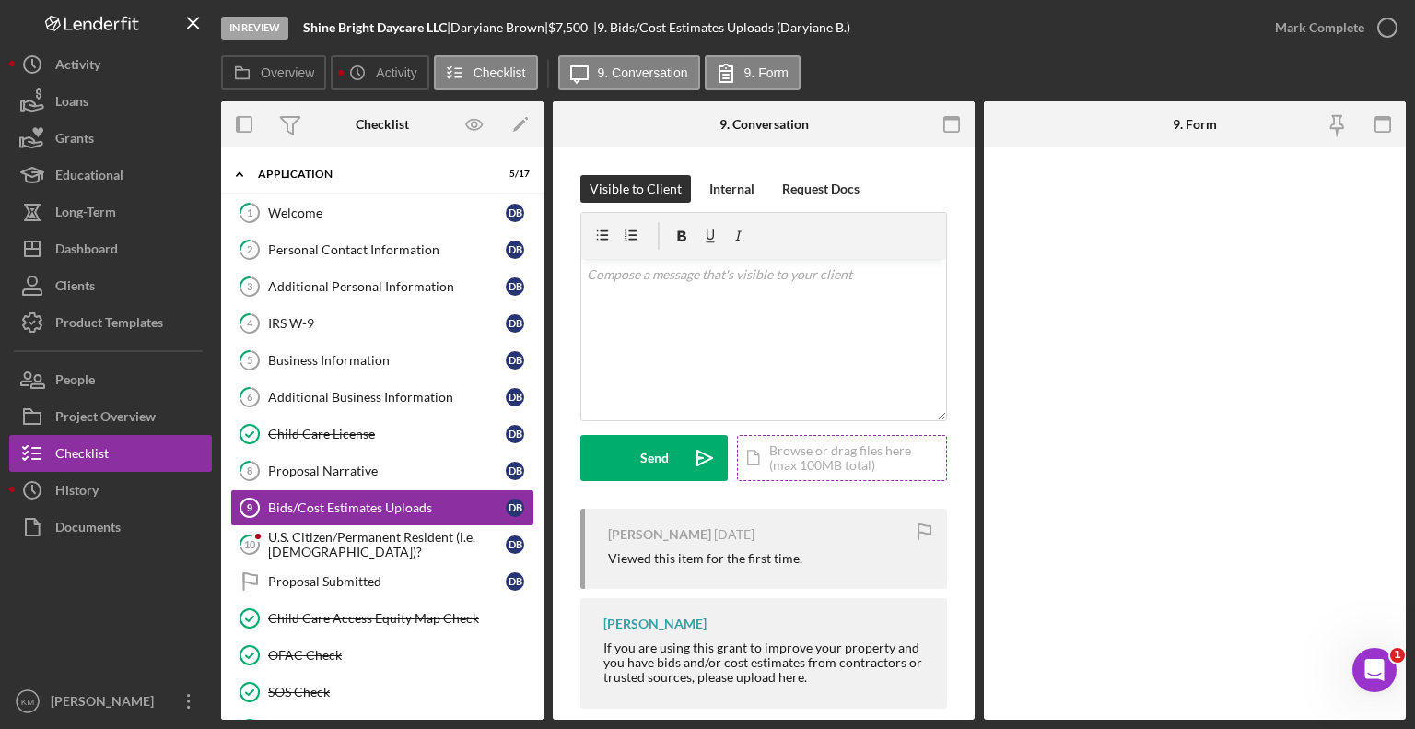
click at [818, 464] on div "Icon/Document Browse or drag files here (max 100MB total) Tap to choose files o…" at bounding box center [842, 458] width 210 height 46
click at [798, 457] on div "Icon/Document Browse or drag files here (max 100MB total) Tap to choose files o…" at bounding box center [842, 458] width 210 height 46
click at [627, 447] on button "Upload Icon/Upload" at bounding box center [654, 458] width 147 height 46
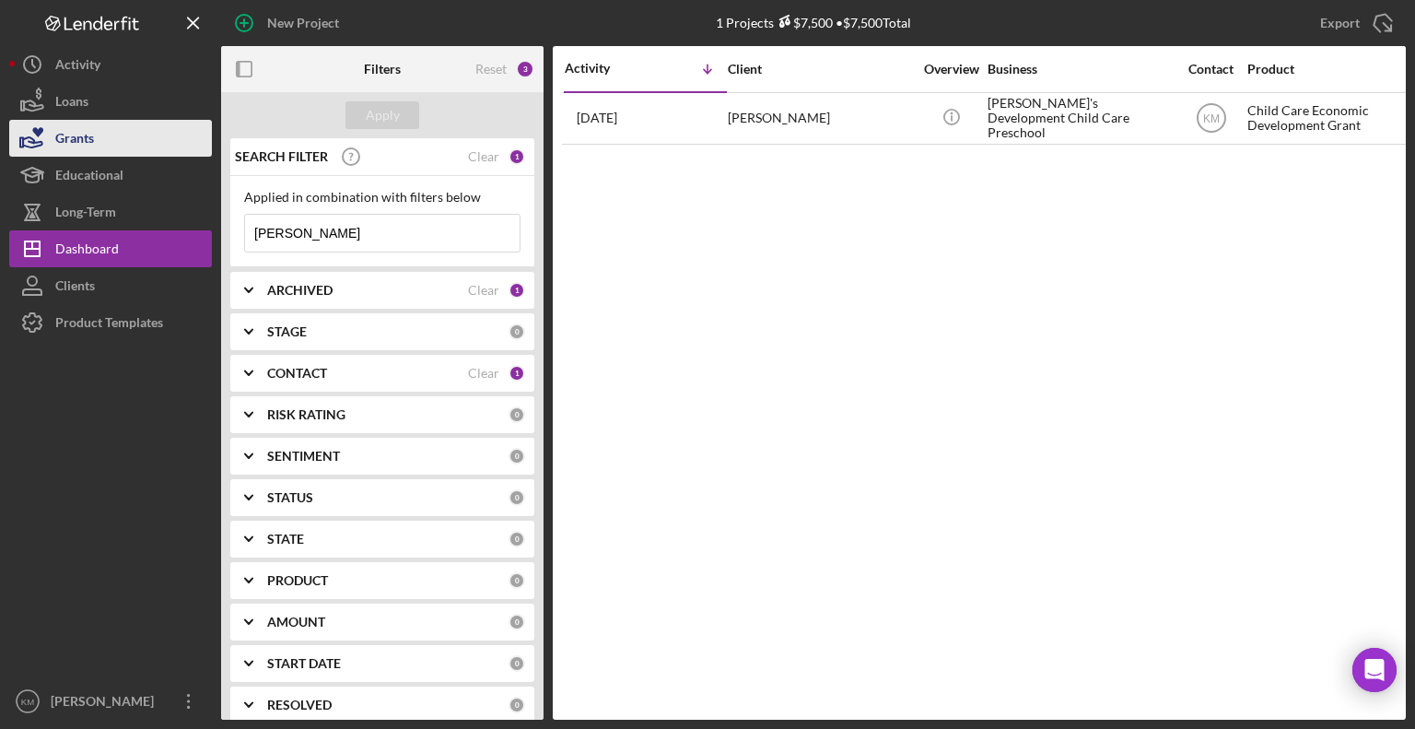
click at [155, 135] on button "Grants" at bounding box center [110, 138] width 203 height 37
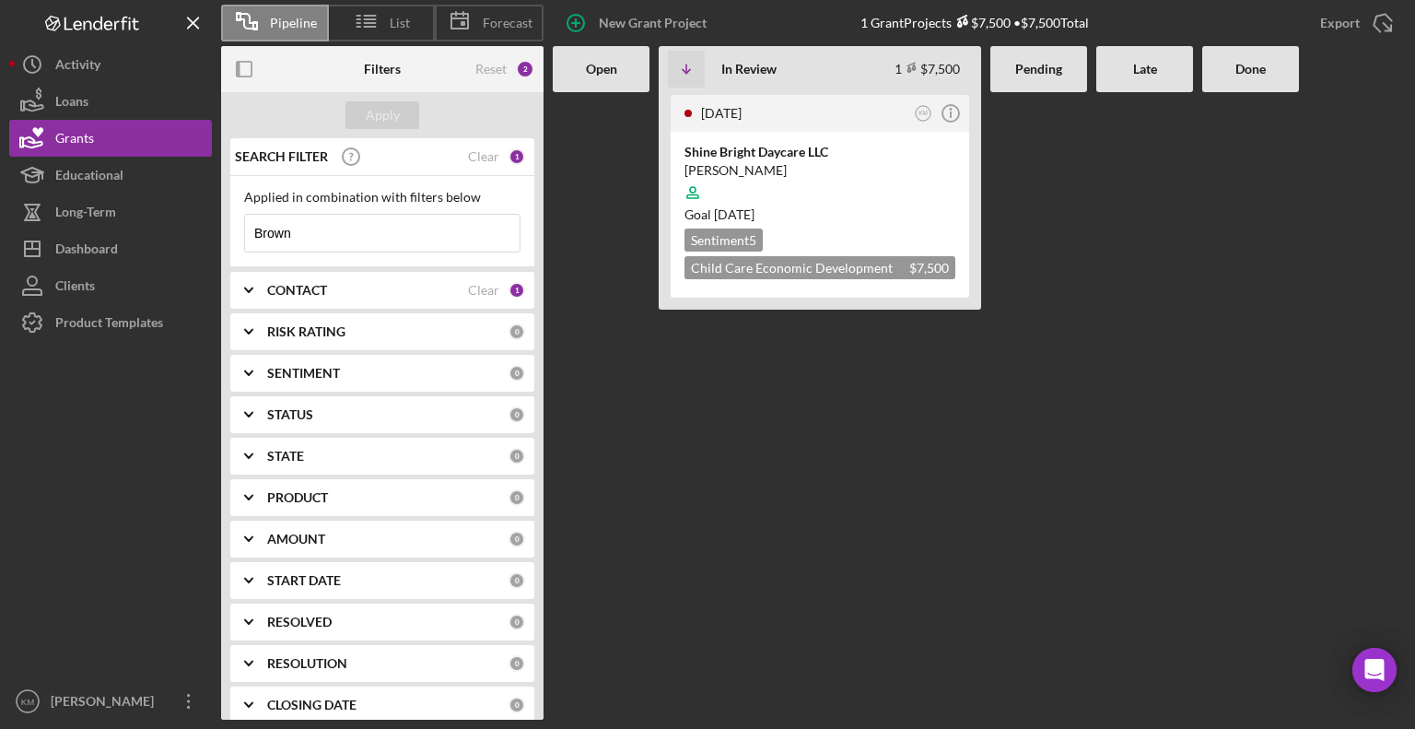
click at [358, 246] on input "Brown" at bounding box center [382, 233] width 275 height 37
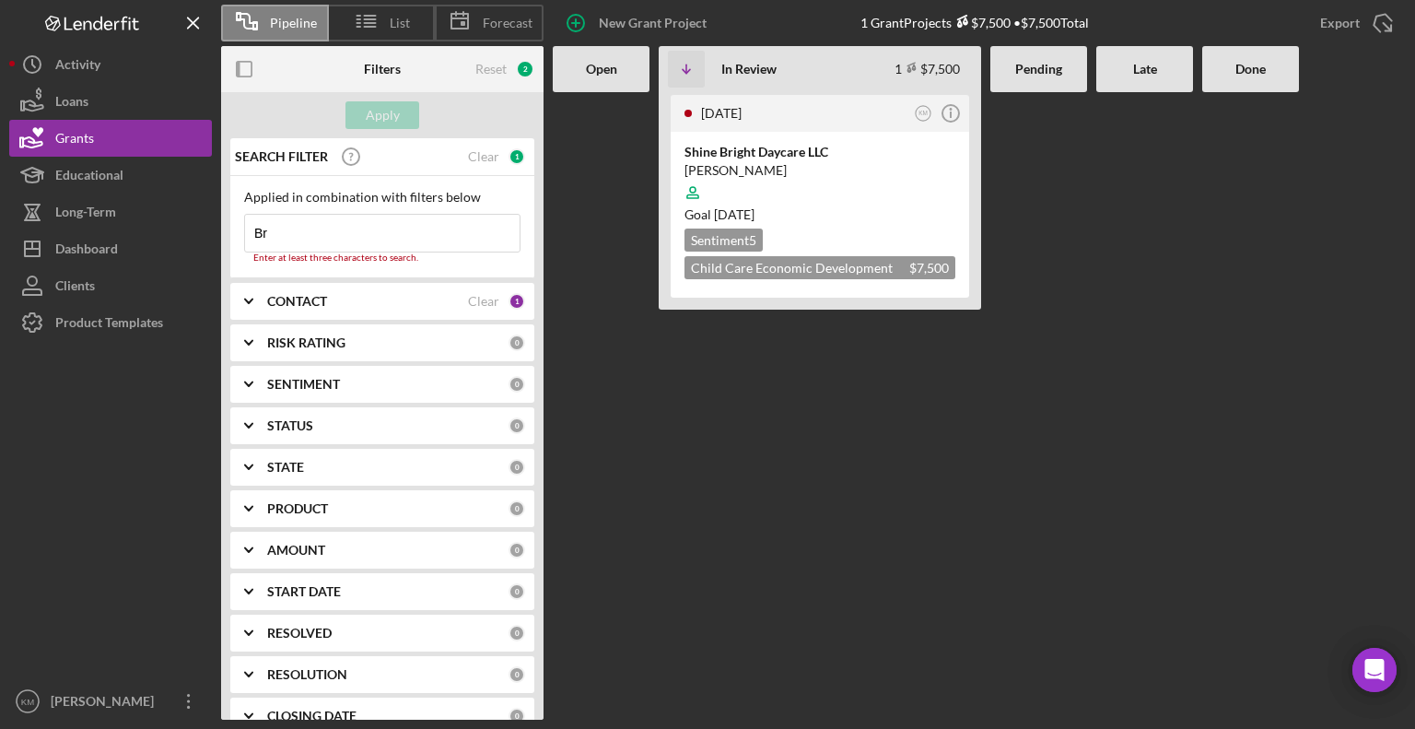
type input "B"
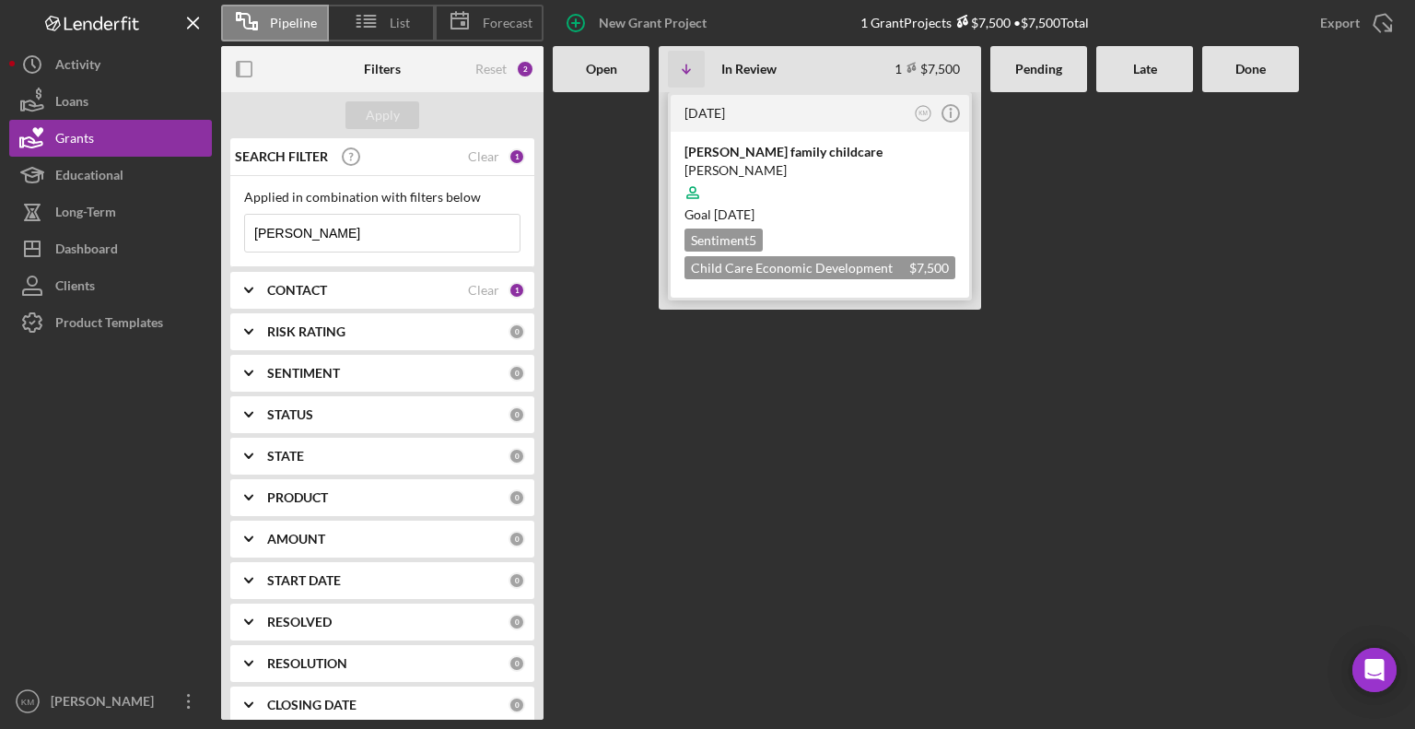
type input "Haglund"
click at [804, 153] on div "Haglund family childcare" at bounding box center [820, 152] width 271 height 18
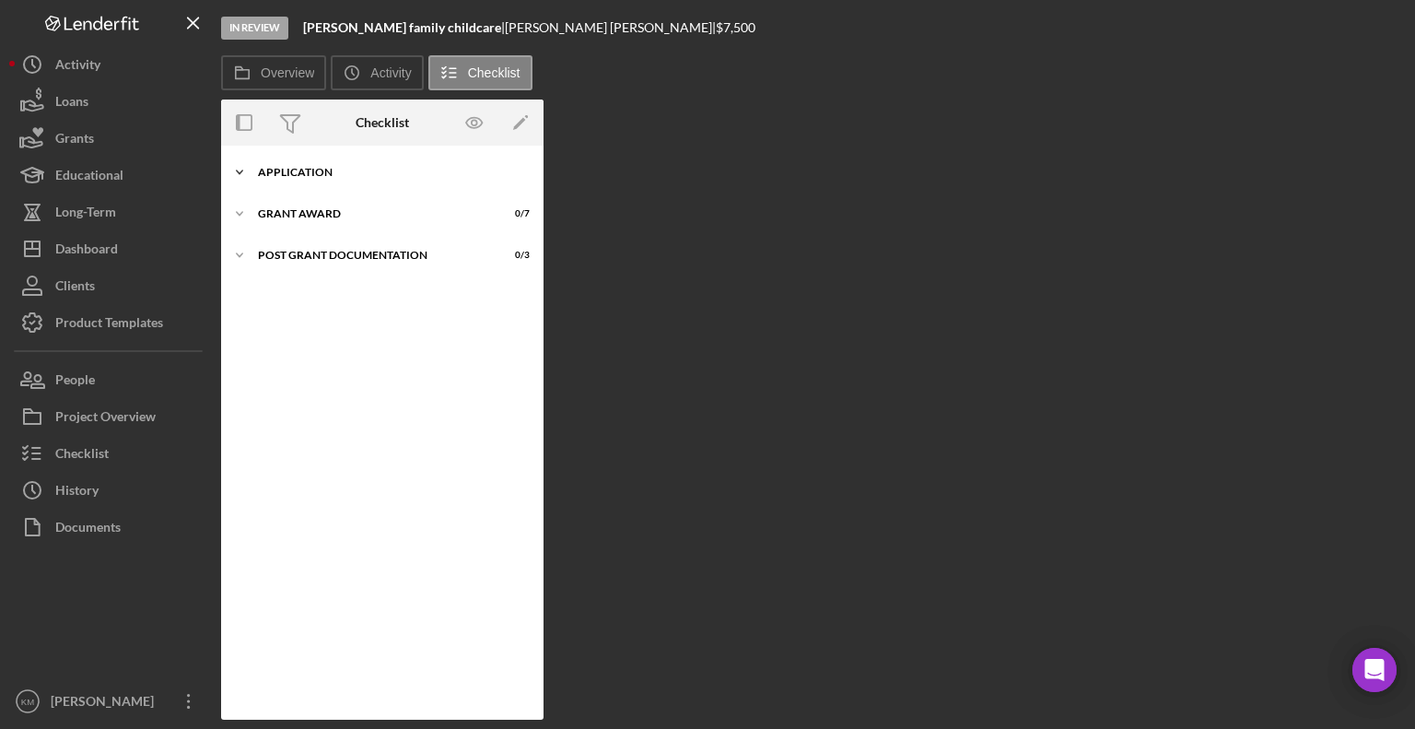
click at [244, 181] on icon "Icon/Expander" at bounding box center [239, 172] width 37 height 37
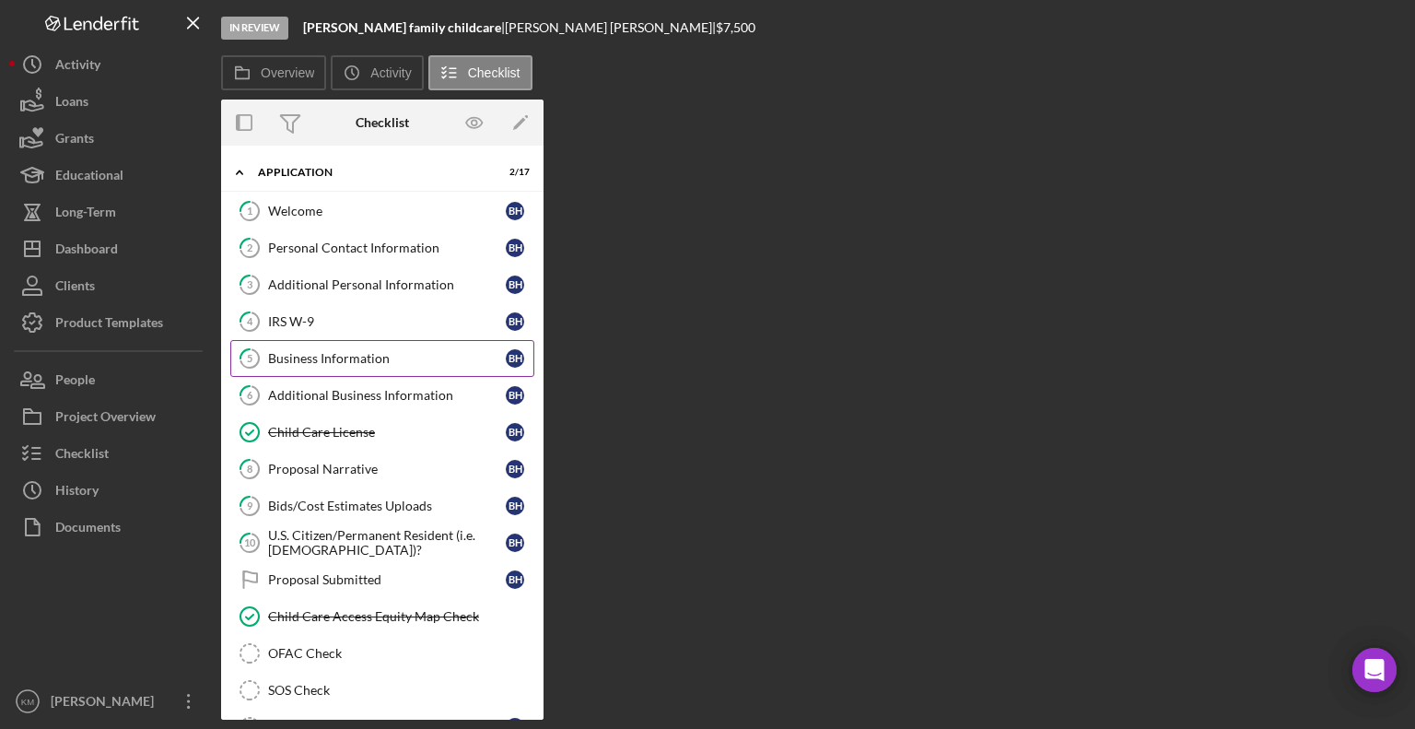
drag, startPoint x: 378, startPoint y: 365, endPoint x: 329, endPoint y: 356, distance: 49.7
click at [329, 356] on div "Business Information" at bounding box center [387, 358] width 238 height 15
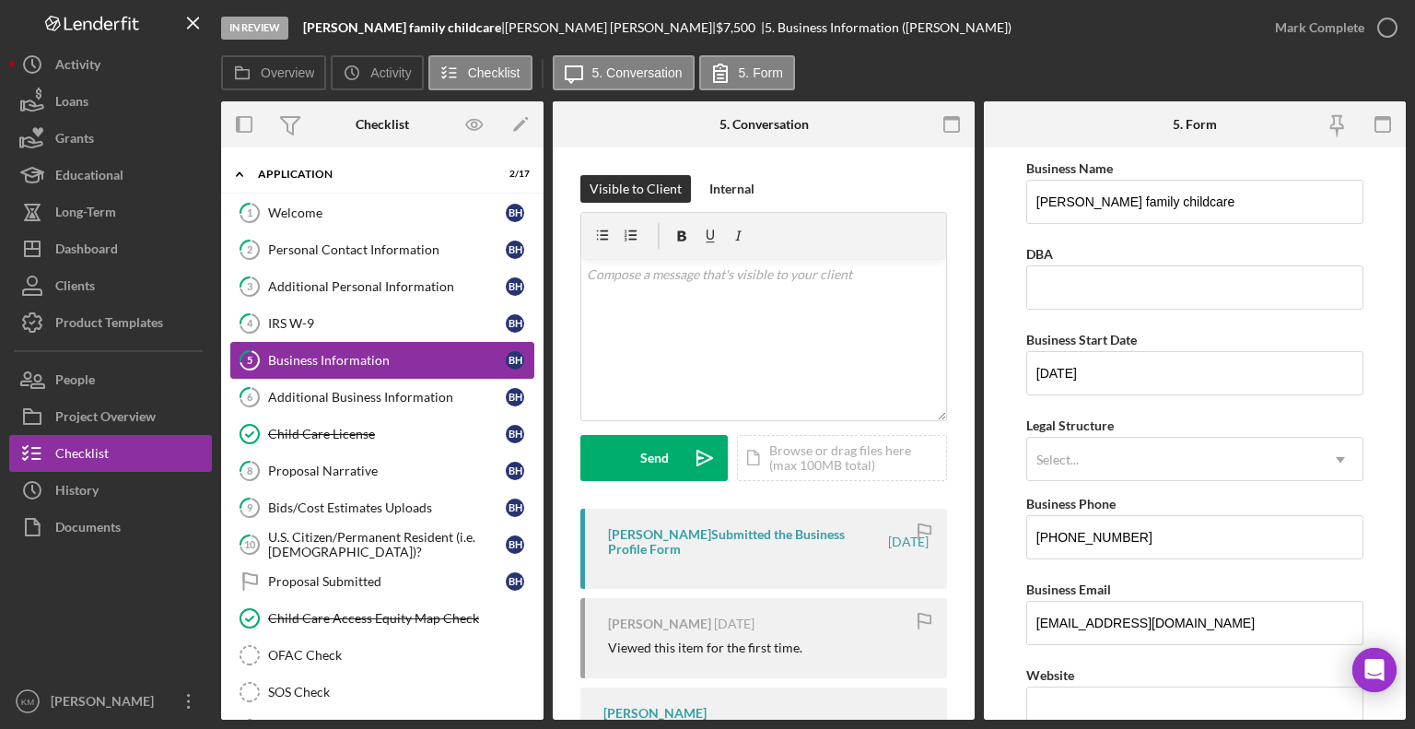
click at [329, 356] on div "Business Information" at bounding box center [387, 360] width 238 height 15
click at [240, 166] on icon "Icon/Expander" at bounding box center [239, 174] width 37 height 37
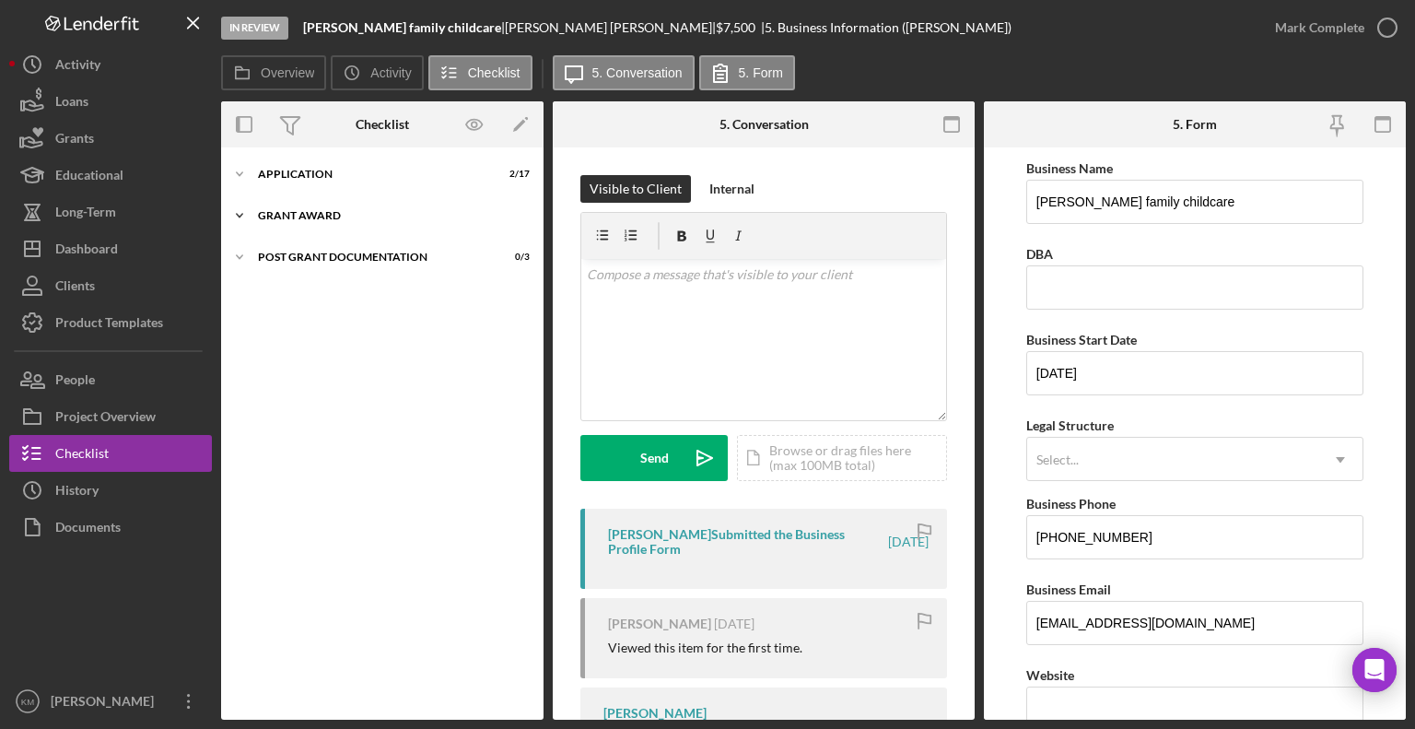
click at [246, 220] on icon "Icon/Expander" at bounding box center [239, 215] width 37 height 37
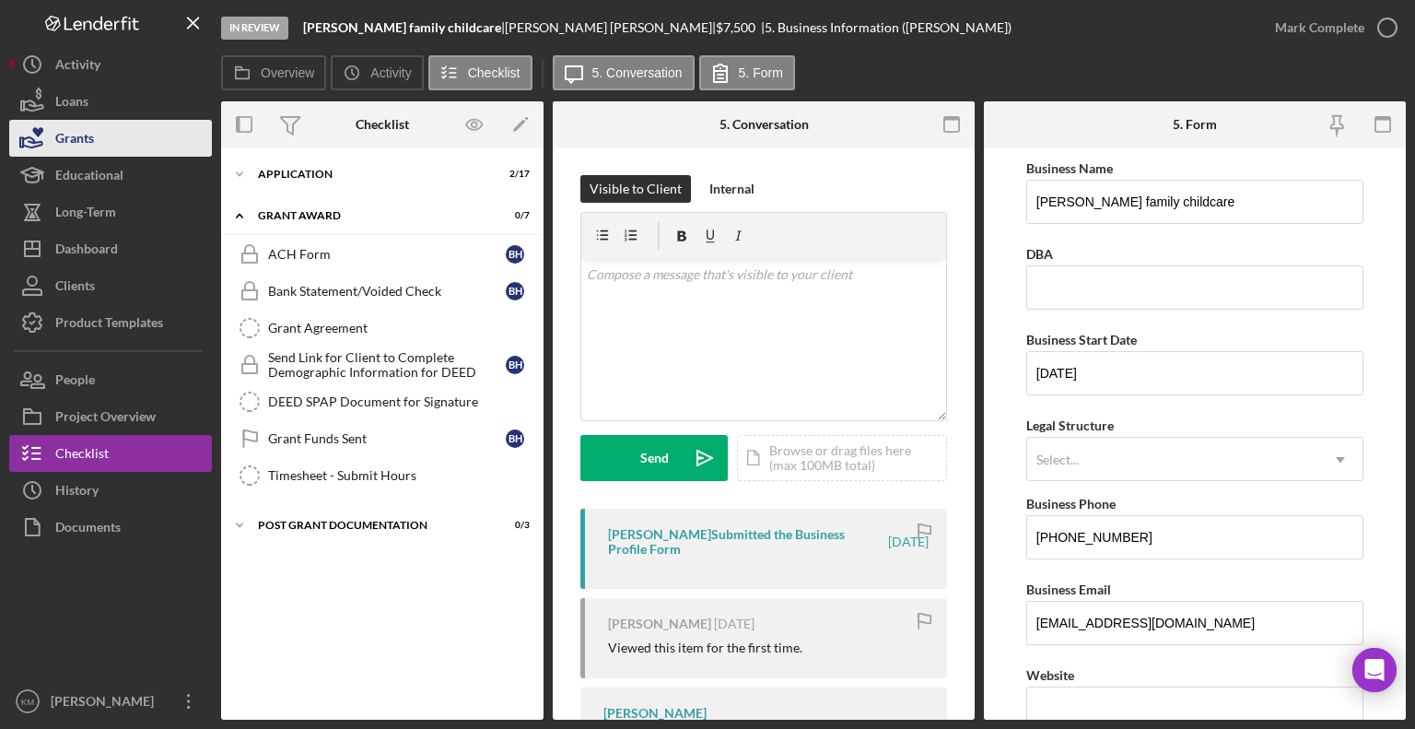
click at [125, 143] on button "Grants" at bounding box center [110, 138] width 203 height 37
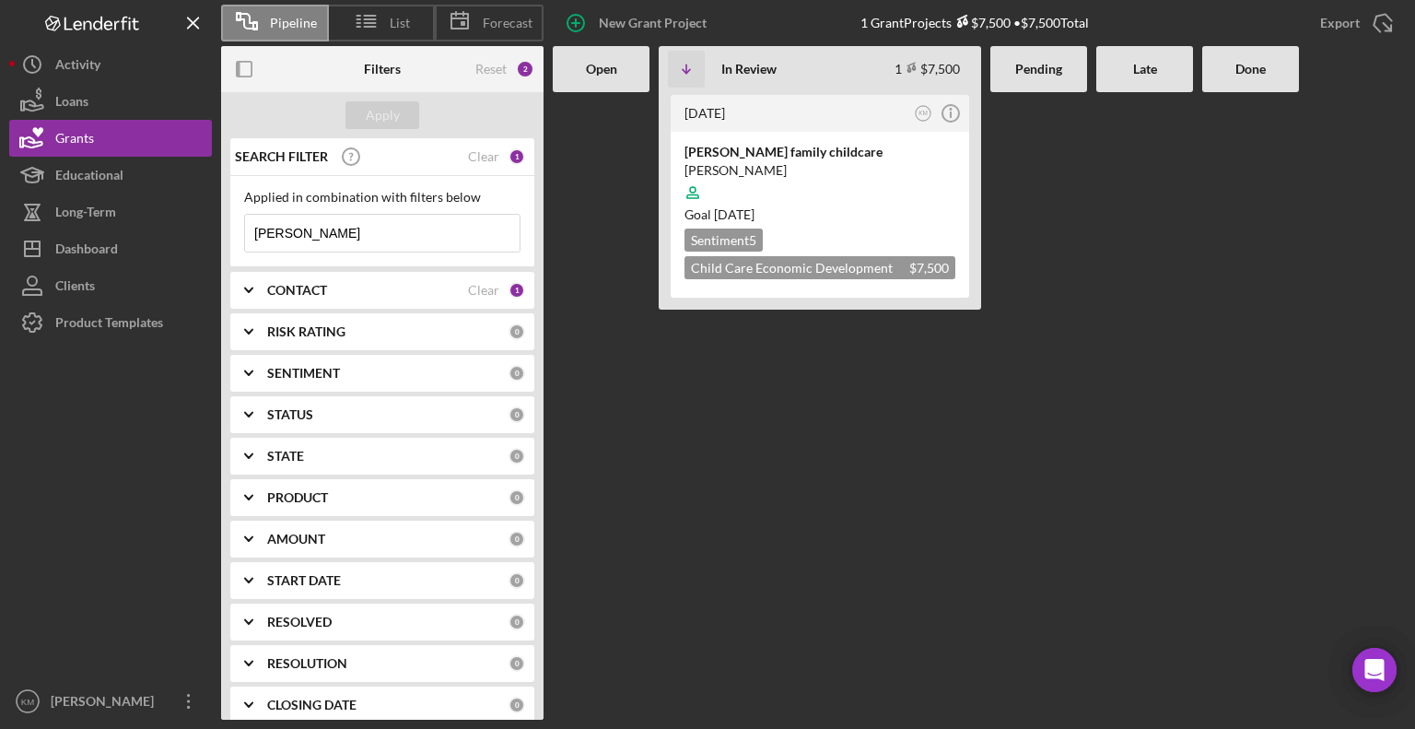
click at [310, 228] on input "Haglund" at bounding box center [382, 233] width 275 height 37
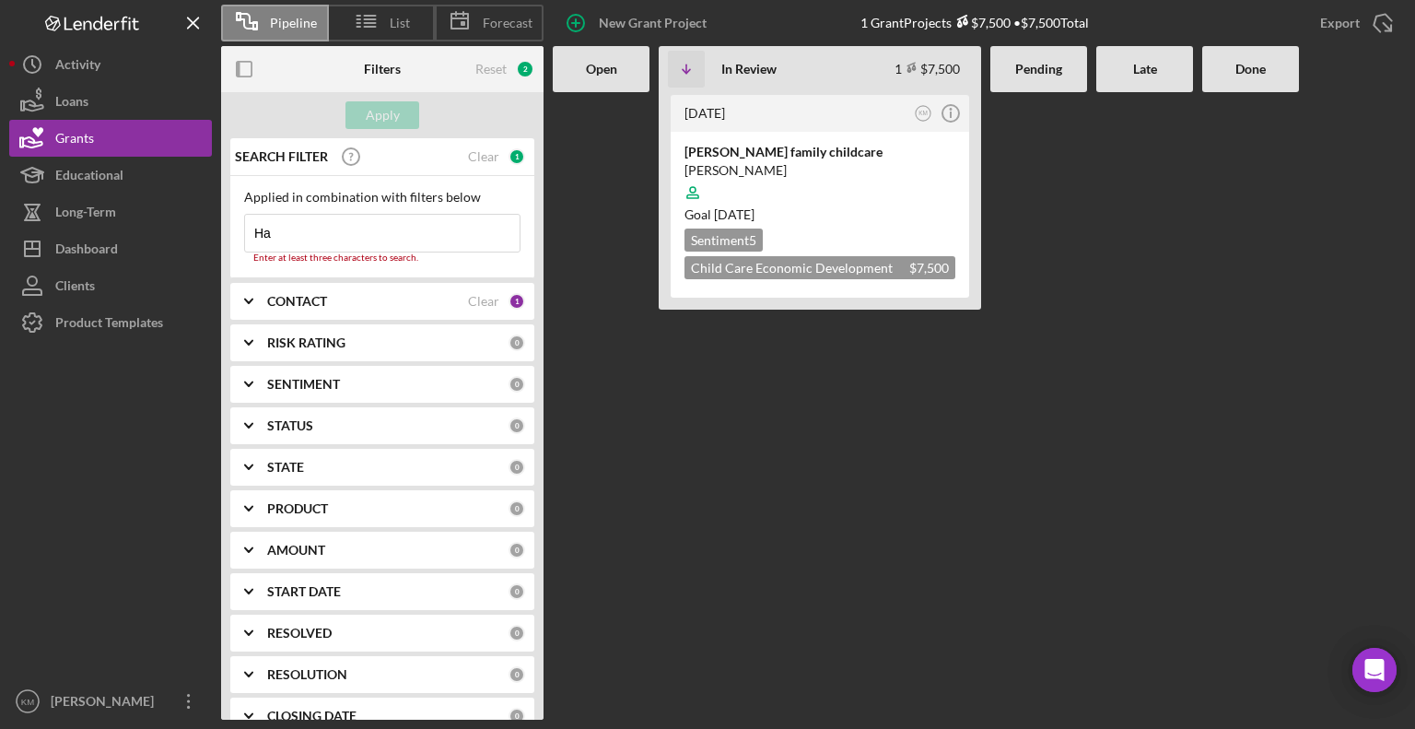
type input "H"
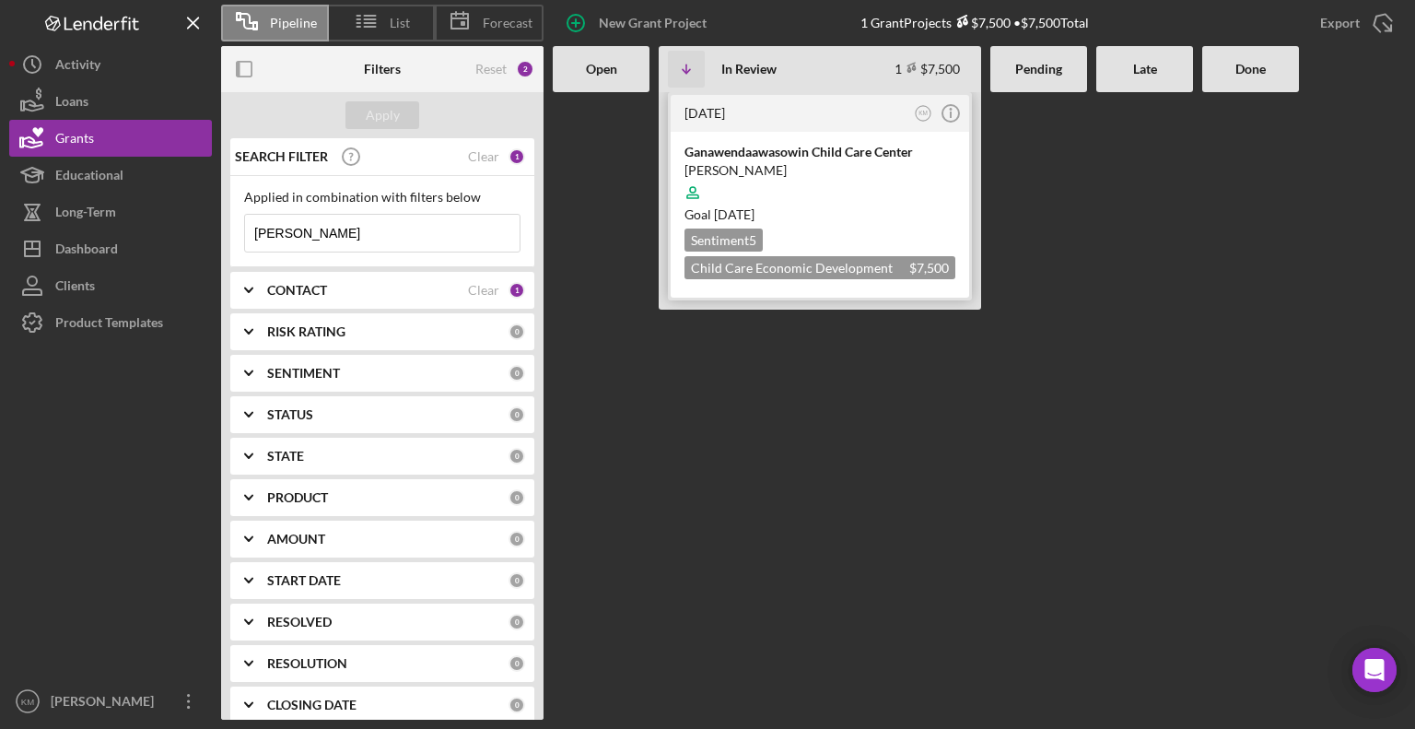
type input "[PERSON_NAME]"
click at [752, 154] on div "Ganawendaawasowin Child Care Center" at bounding box center [820, 152] width 271 height 18
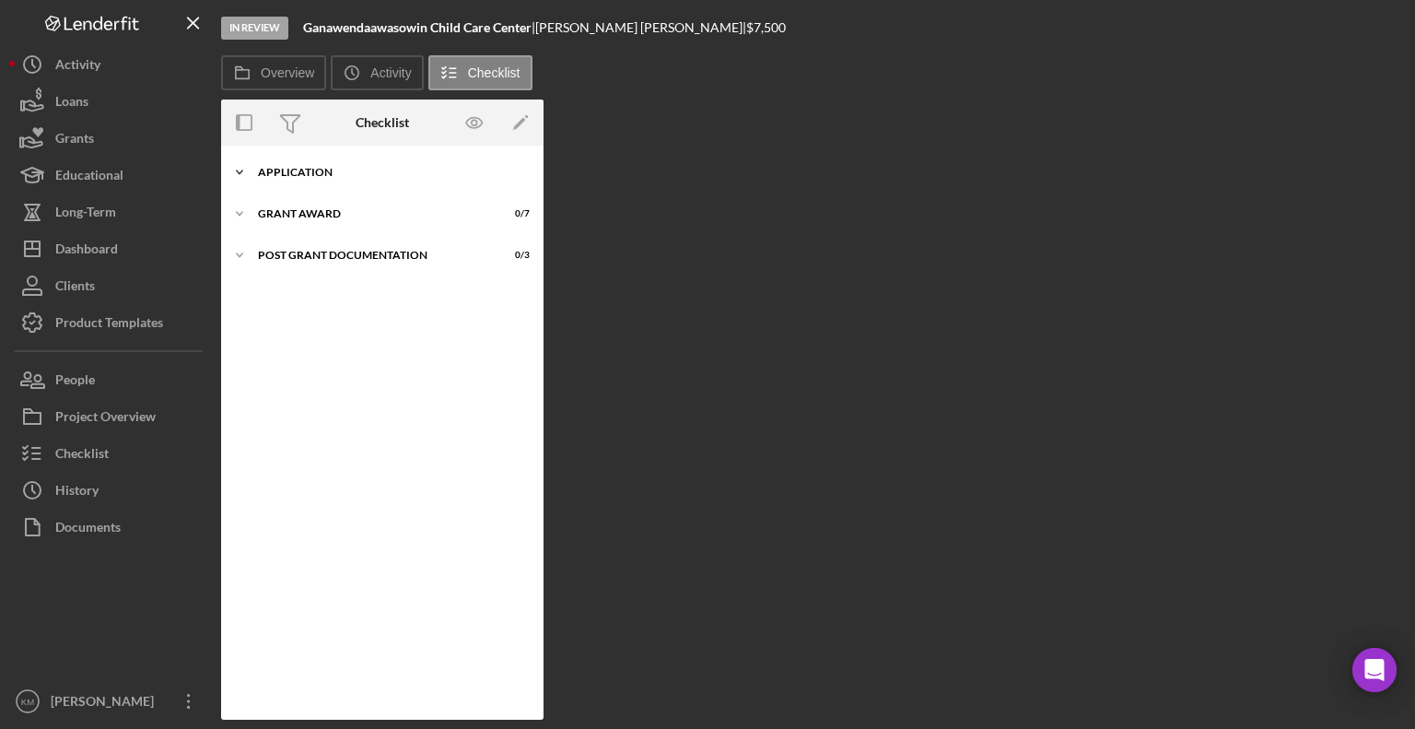
click at [229, 171] on icon "Icon/Expander" at bounding box center [239, 172] width 37 height 37
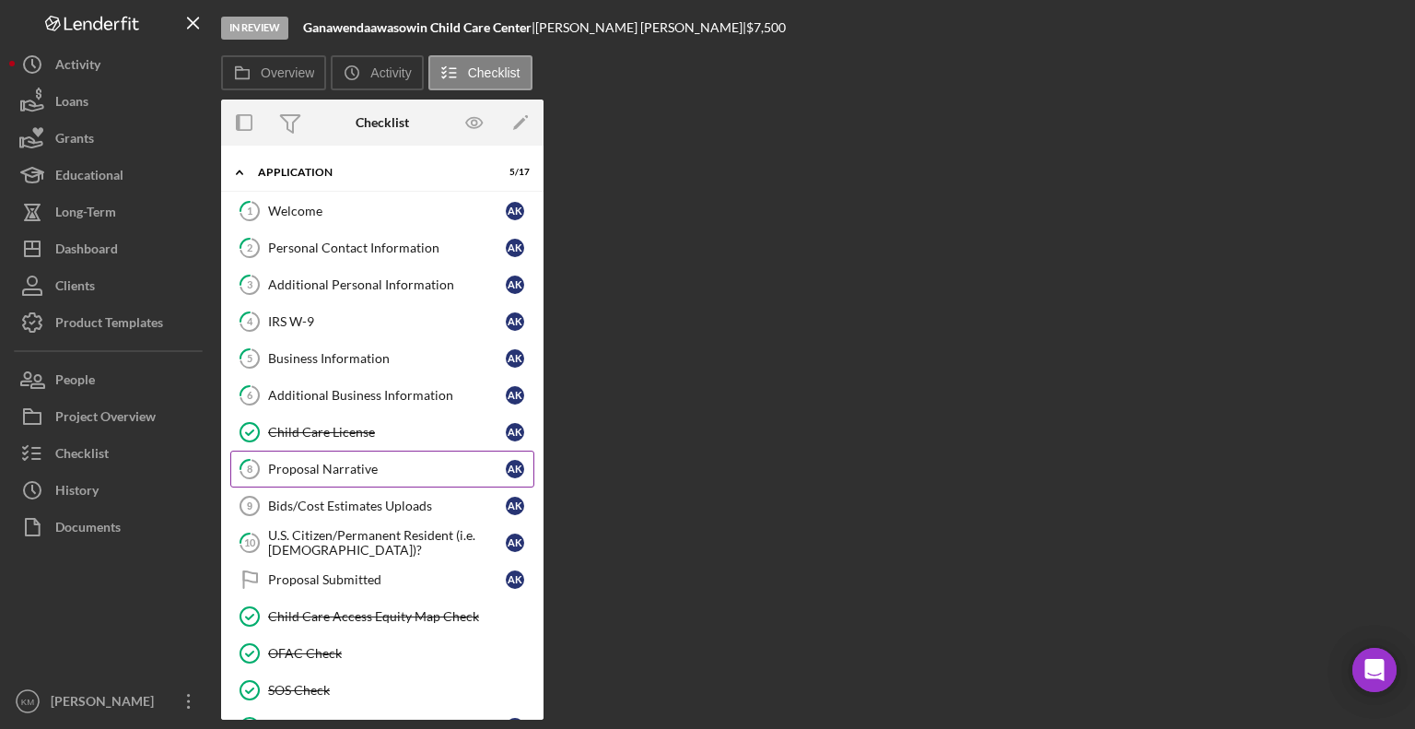
click at [355, 454] on link "8 Proposal Narrative A K" at bounding box center [382, 469] width 304 height 37
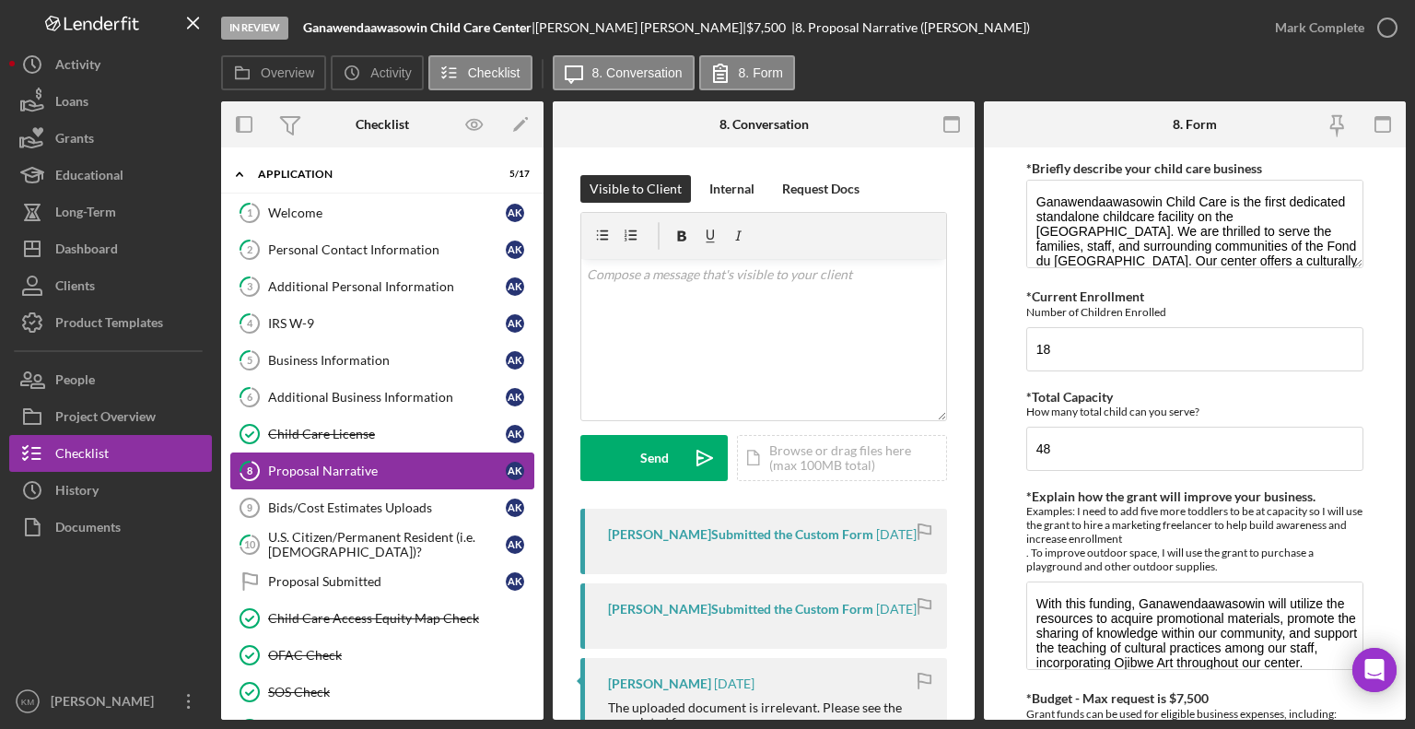
click at [354, 464] on div "Proposal Narrative" at bounding box center [387, 470] width 238 height 15
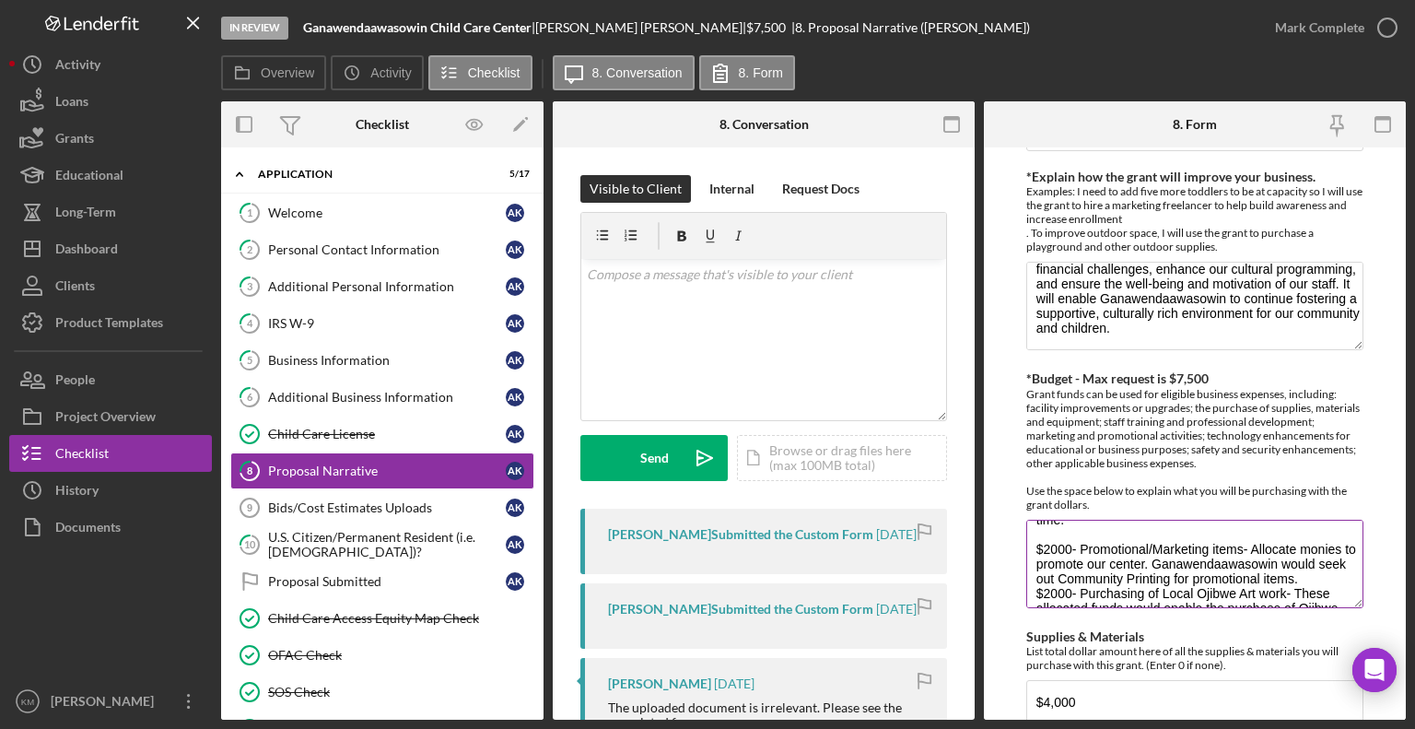
scroll to position [96, 0]
